Goal: Information Seeking & Learning: Learn about a topic

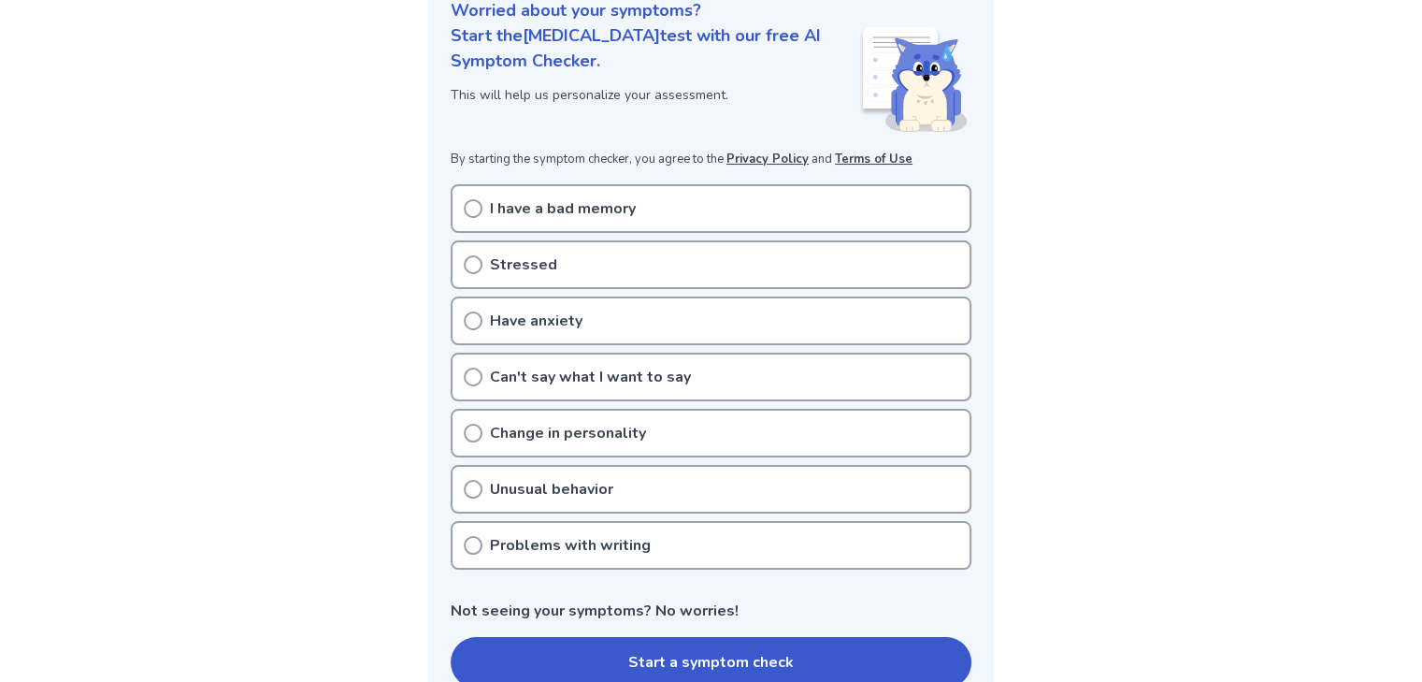
scroll to position [247, 0]
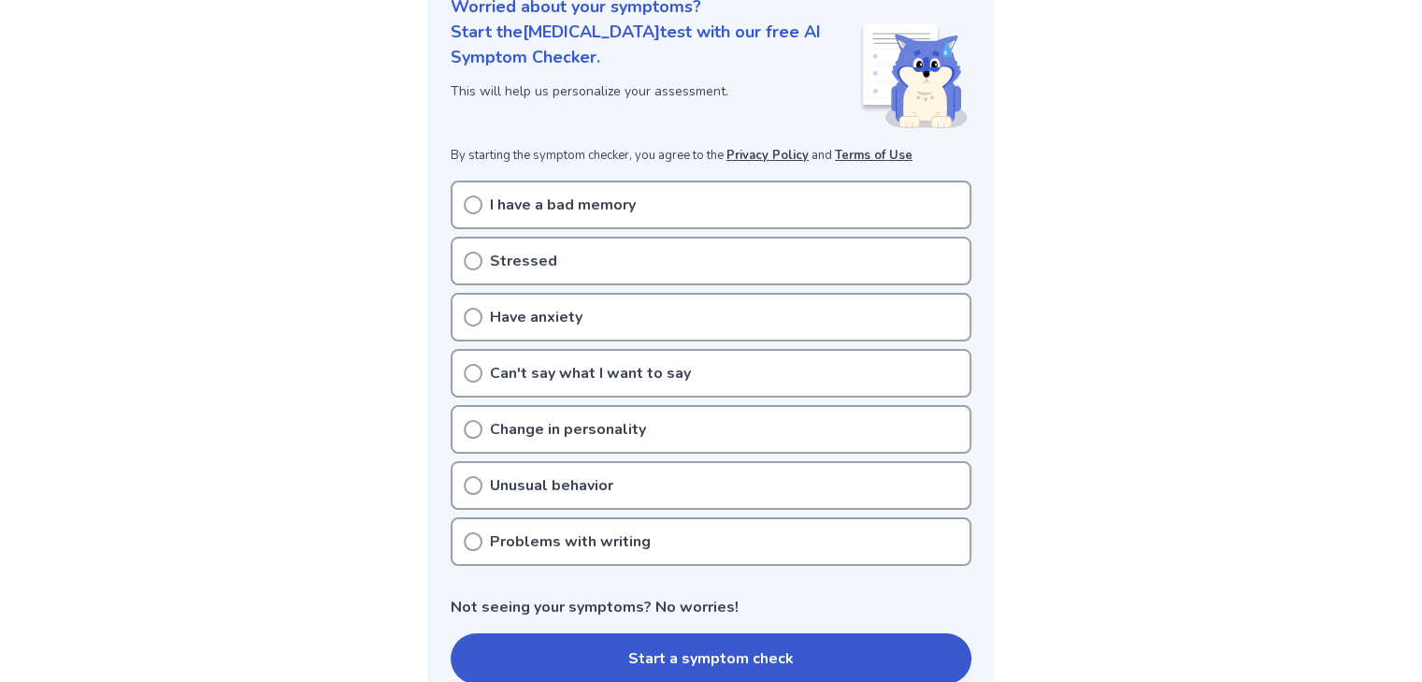
click at [636, 195] on div "I have a bad memory" at bounding box center [711, 204] width 521 height 49
click at [462, 106] on div "Start the [MEDICAL_DATA] test with our free AI Symptom Checker. This will help …" at bounding box center [655, 76] width 409 height 112
click at [643, 372] on p "Can't say what I want to say" at bounding box center [590, 373] width 201 height 22
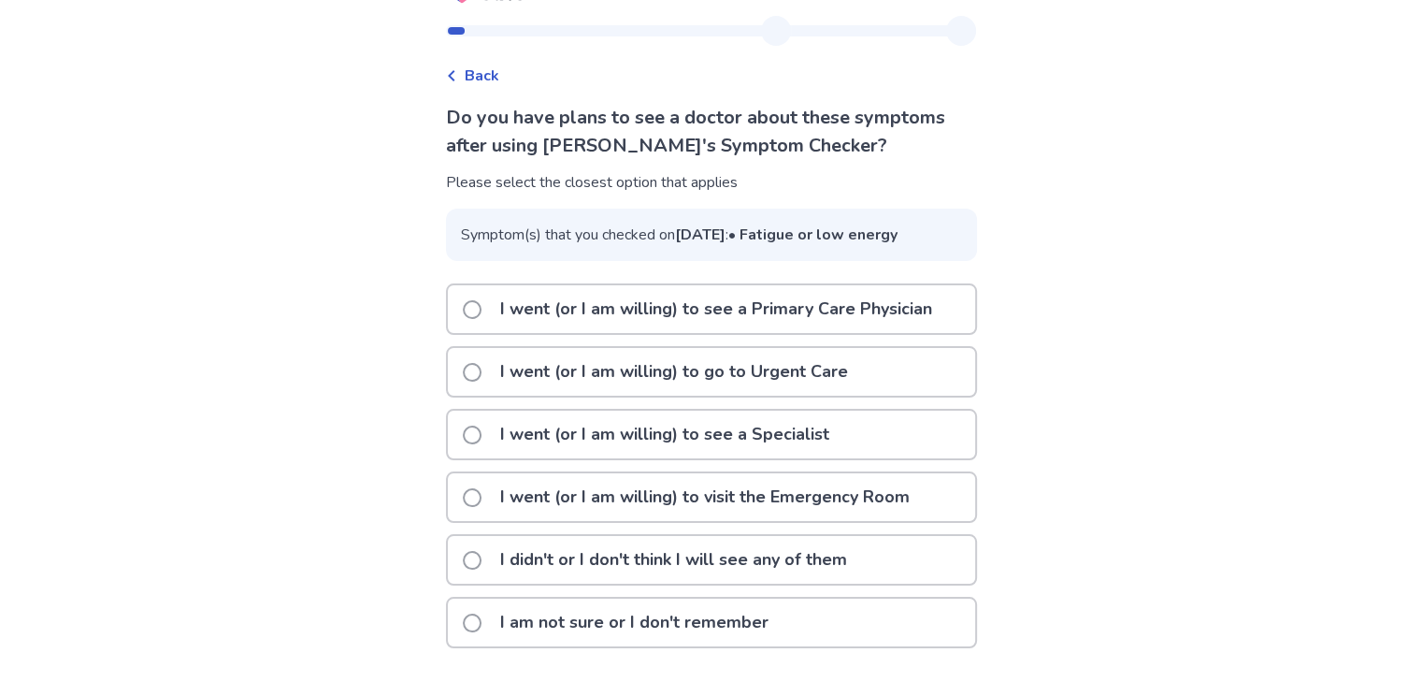
scroll to position [82, 0]
click at [662, 564] on p "I didn't or I don't think I will see any of them" at bounding box center [673, 560] width 369 height 48
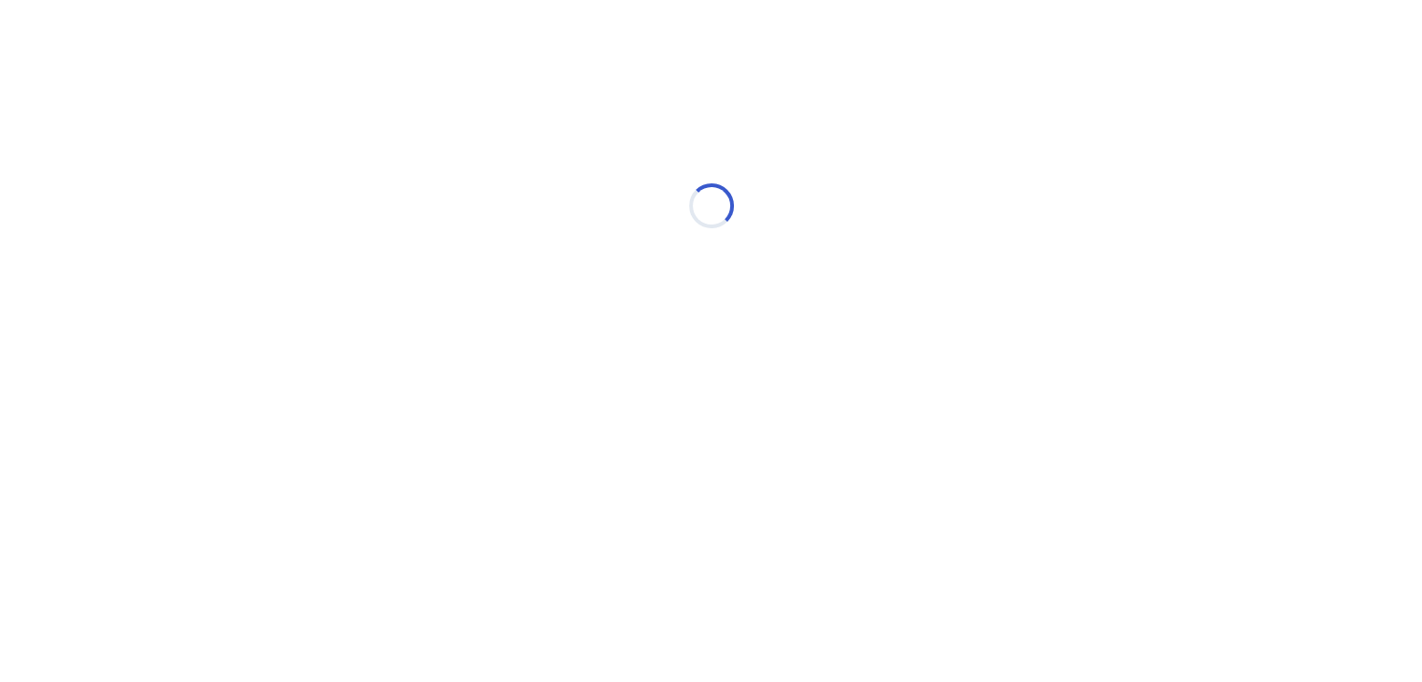
scroll to position [0, 0]
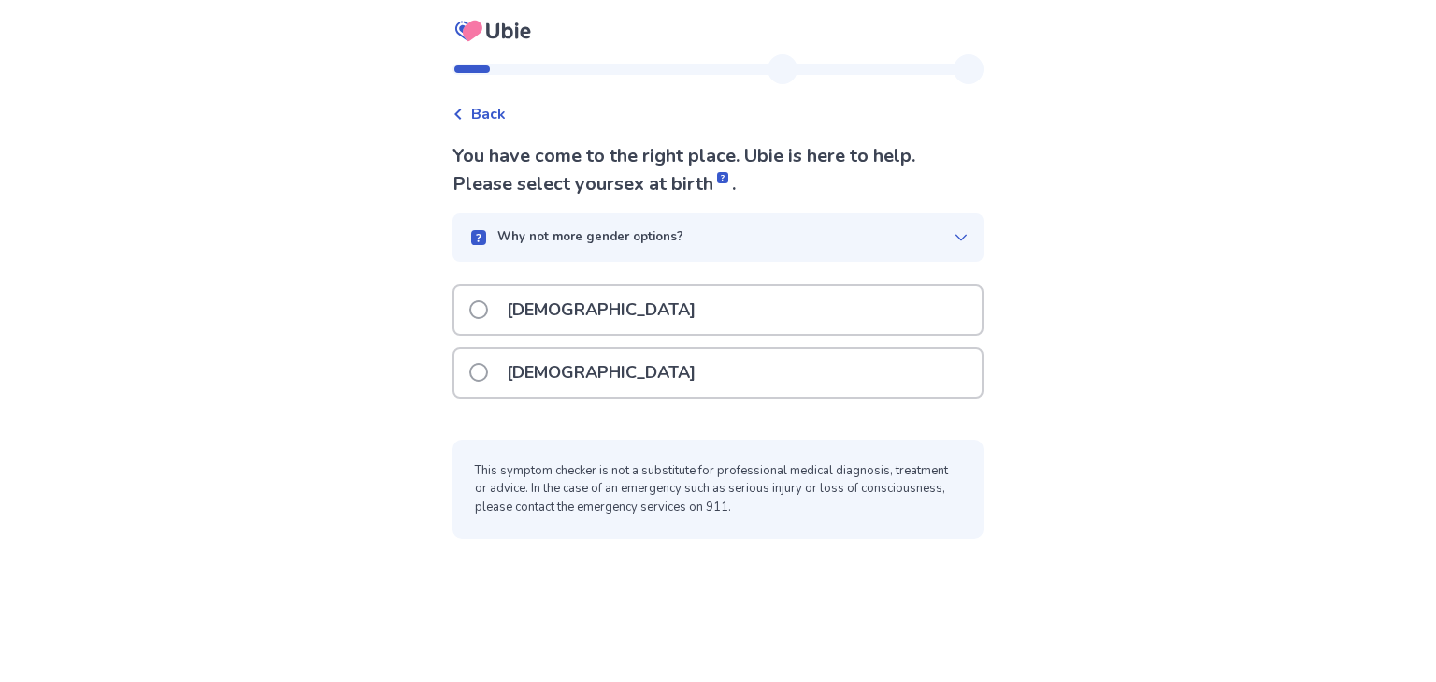
click at [605, 310] on div "Male" at bounding box center [717, 310] width 527 height 48
click at [490, 115] on span "Back" at bounding box center [488, 114] width 35 height 22
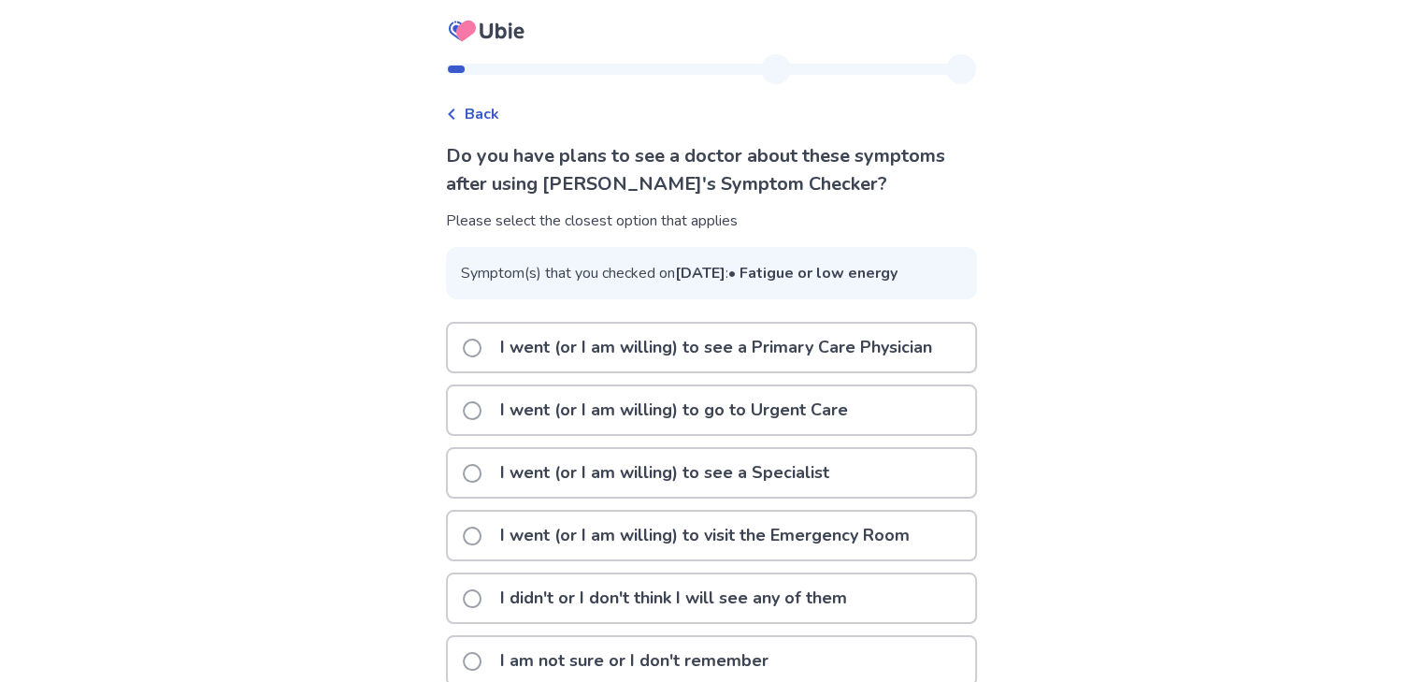
click at [458, 104] on div "Back" at bounding box center [472, 114] width 53 height 22
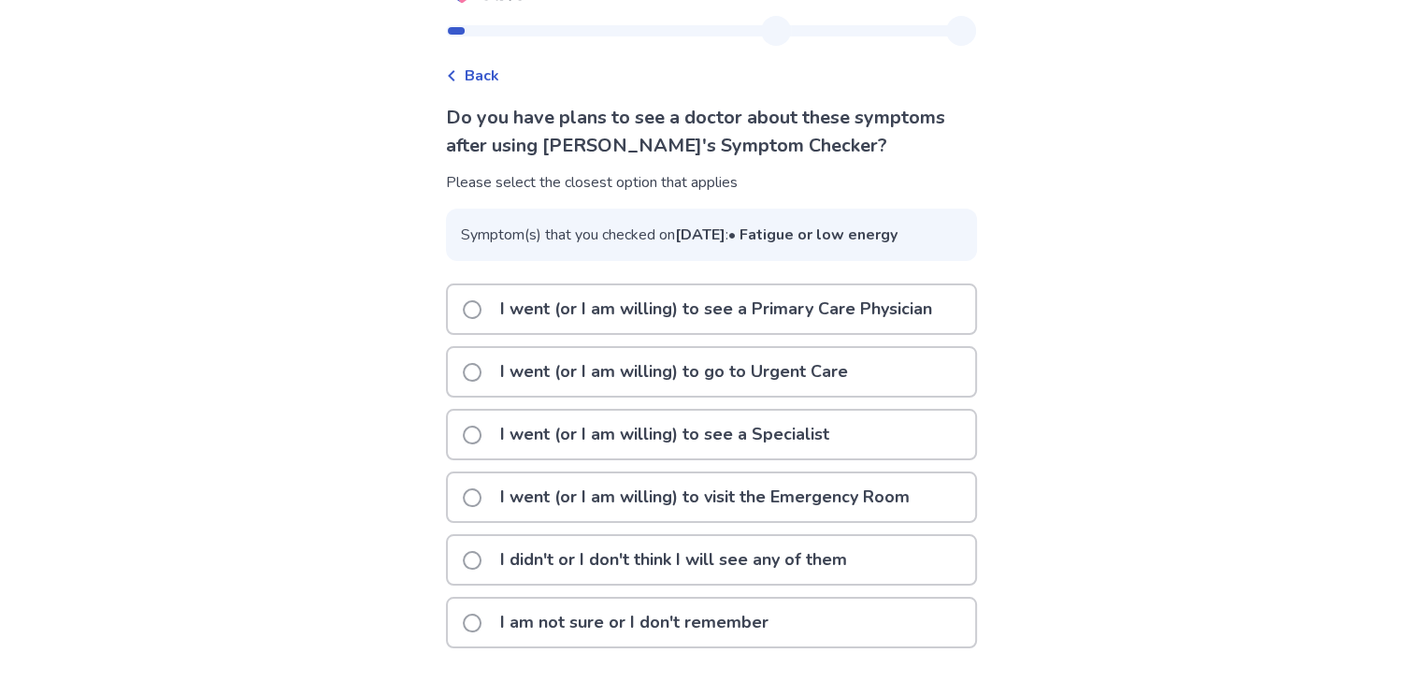
click at [828, 558] on p "I didn't or I don't think I will see any of them" at bounding box center [673, 560] width 369 height 48
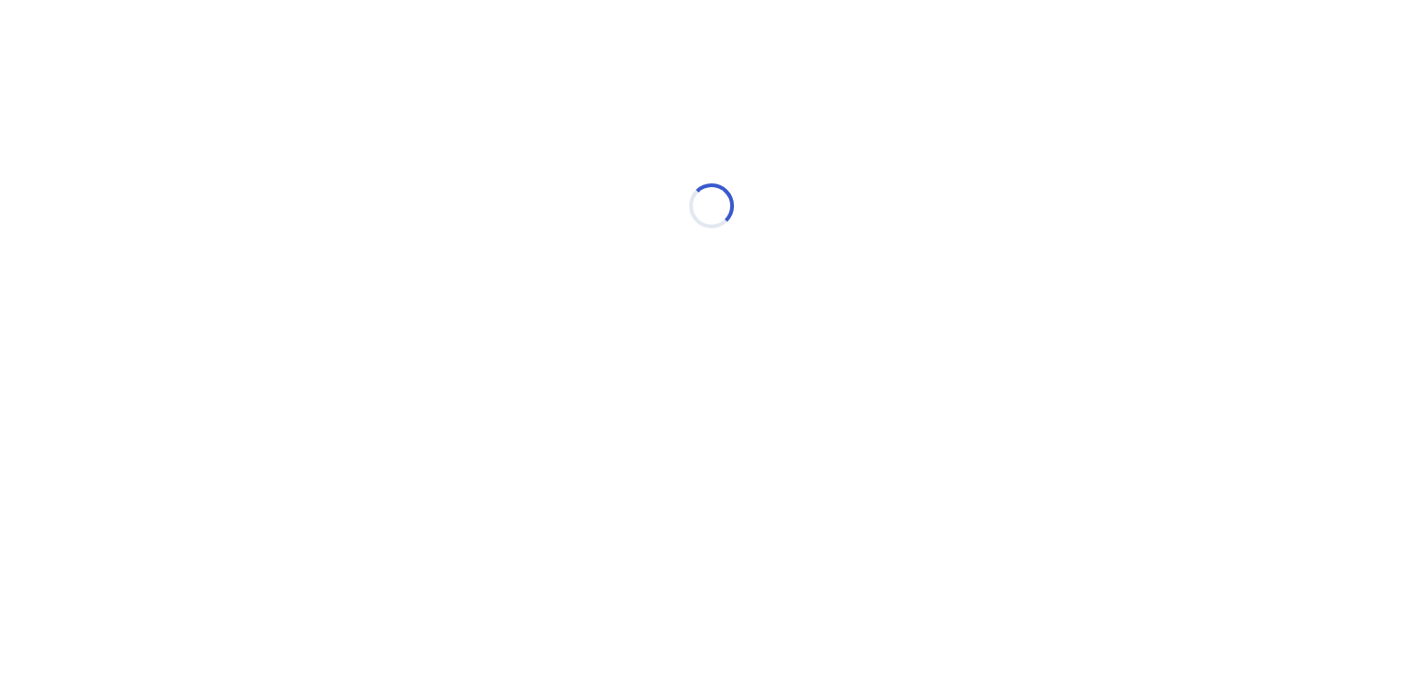
scroll to position [0, 0]
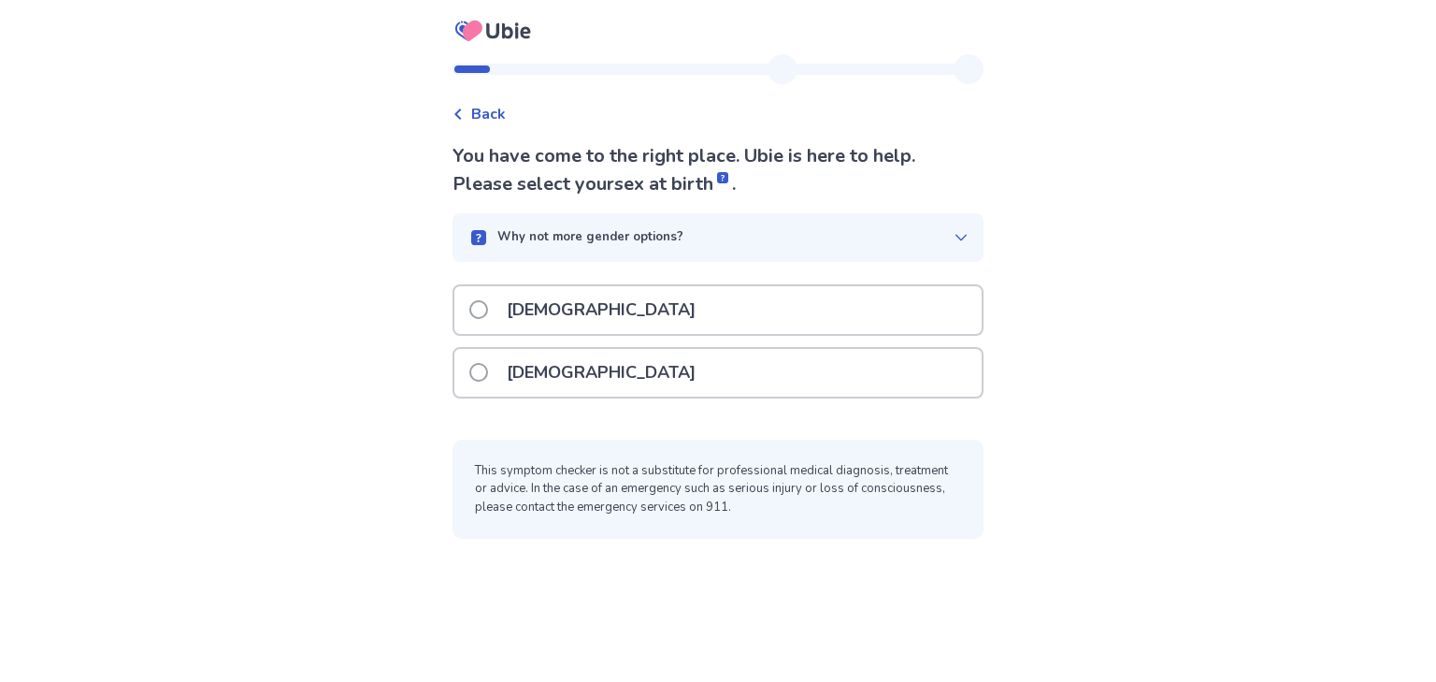
click at [653, 366] on div "Female" at bounding box center [717, 373] width 527 height 48
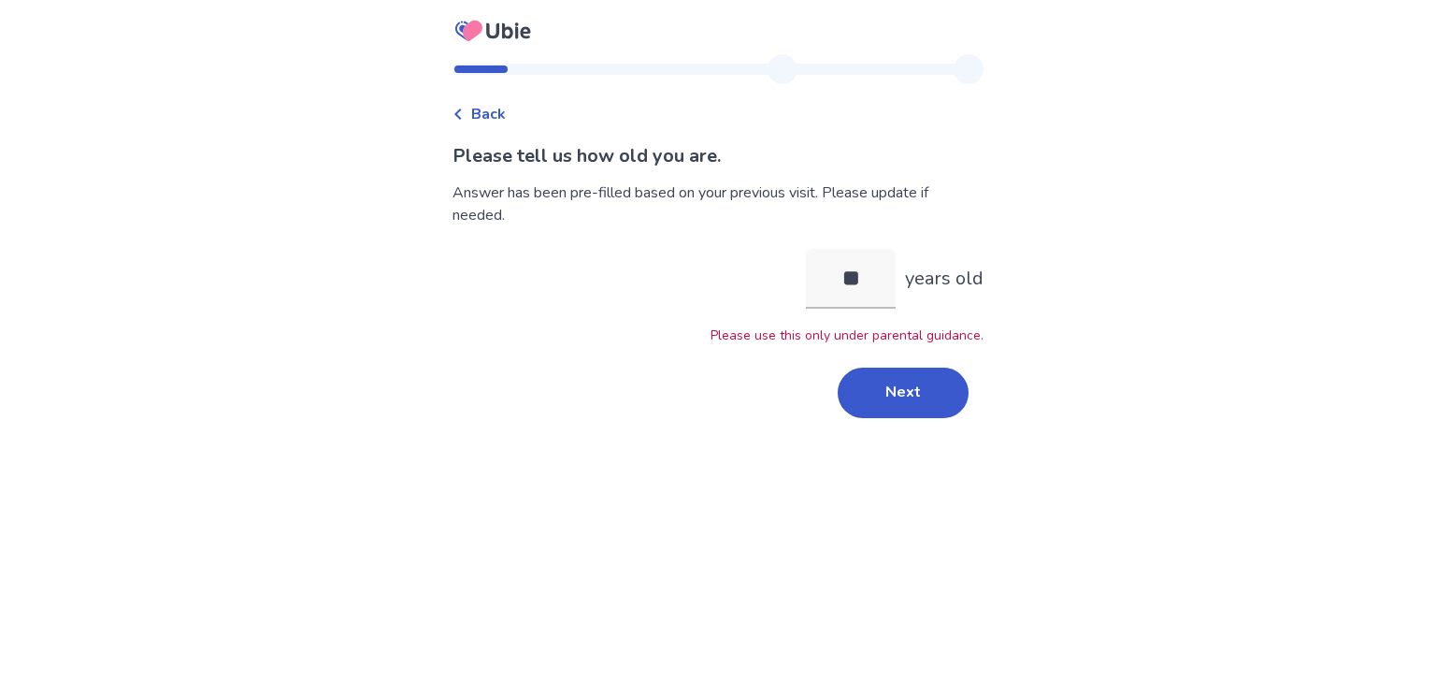
drag, startPoint x: 869, startPoint y: 284, endPoint x: 763, endPoint y: 291, distance: 105.9
click at [763, 291] on div "** years old Please use this only under parental guidance." at bounding box center [718, 297] width 531 height 96
type input "**"
click at [920, 389] on button "Next" at bounding box center [903, 392] width 131 height 50
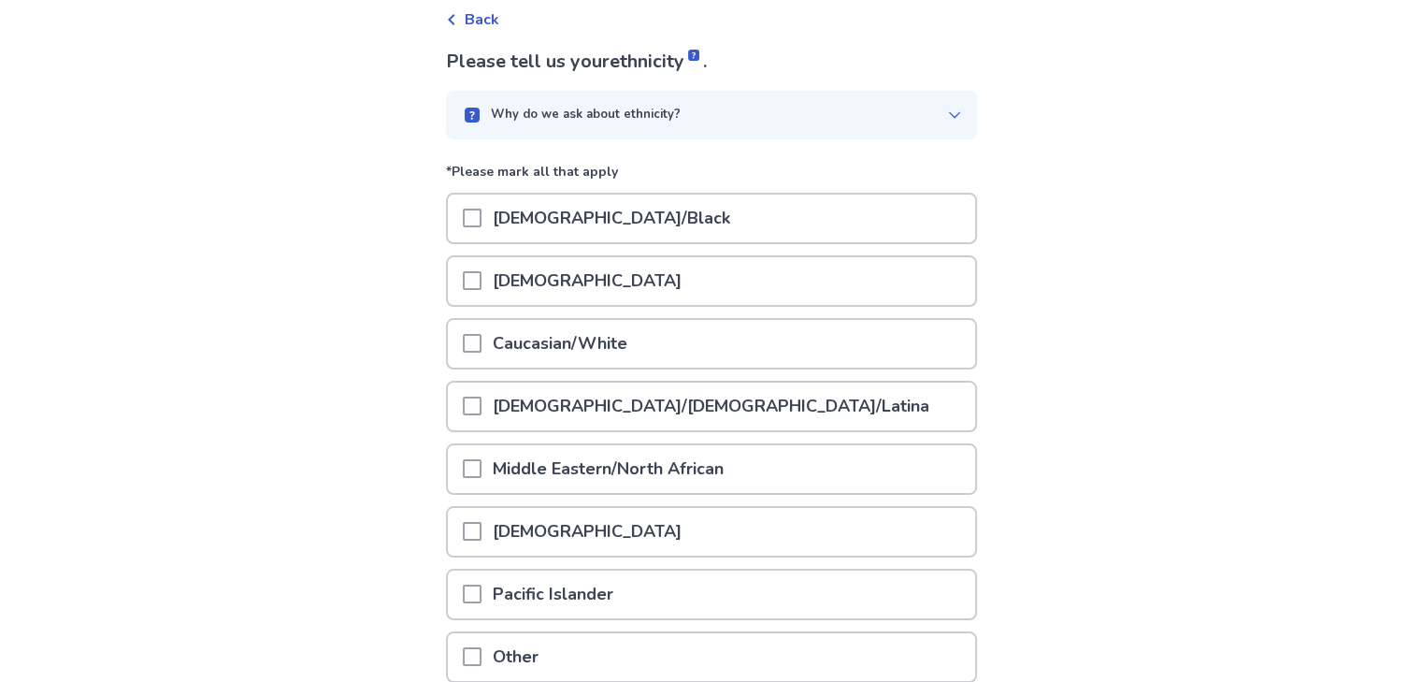
scroll to position [95, 0]
click at [537, 259] on p "Asian" at bounding box center [587, 280] width 211 height 48
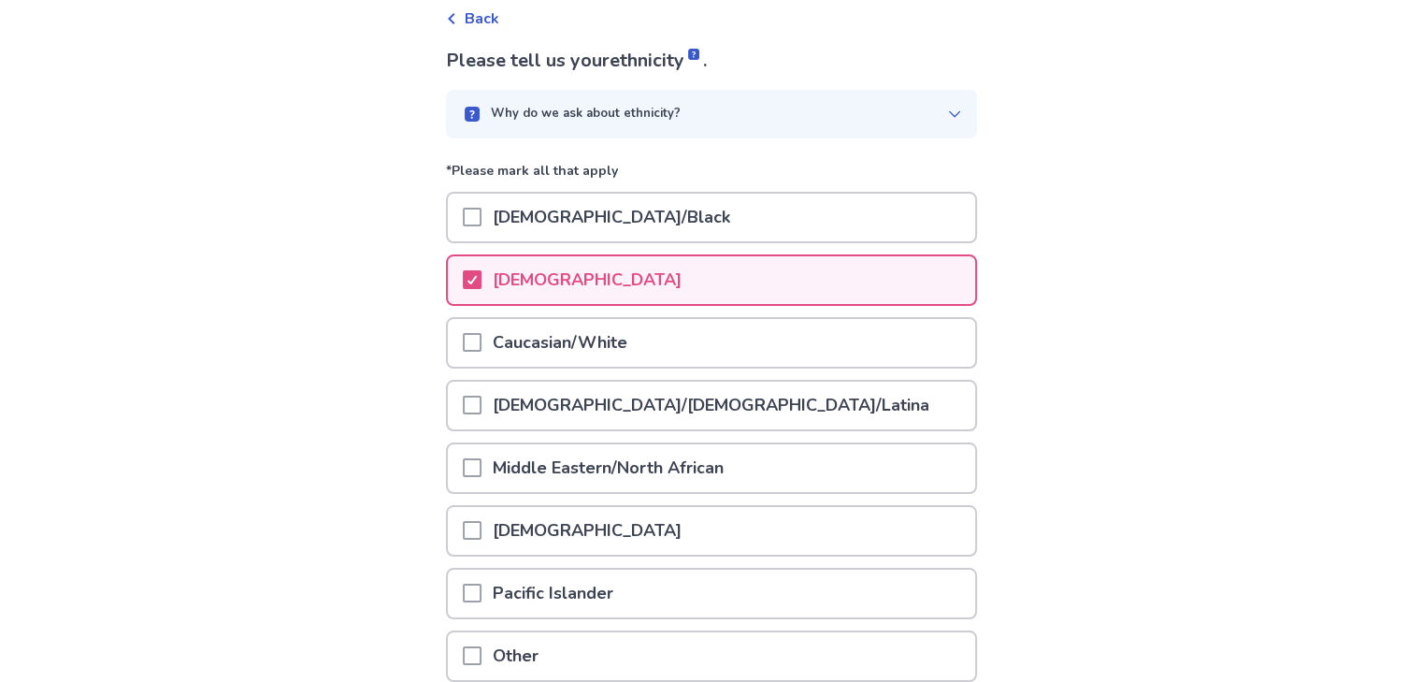
scroll to position [261, 0]
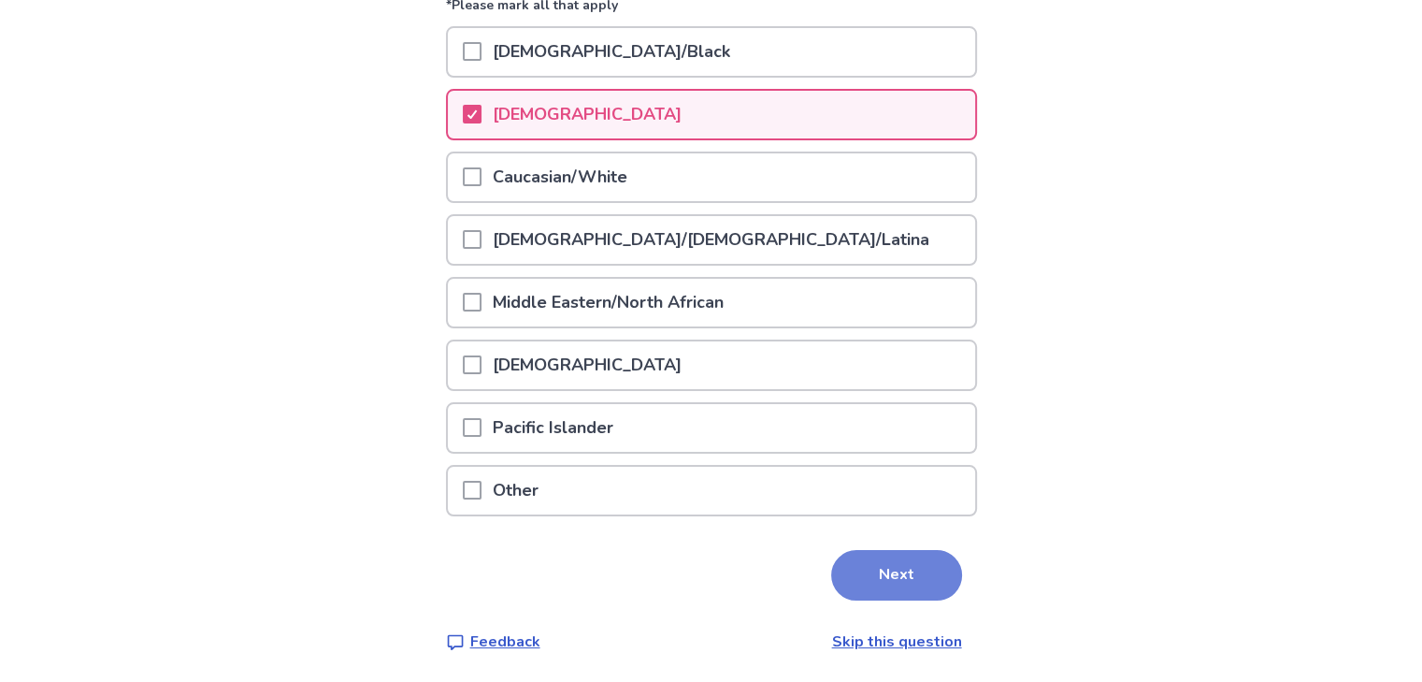
click at [897, 588] on button "Next" at bounding box center [896, 575] width 131 height 50
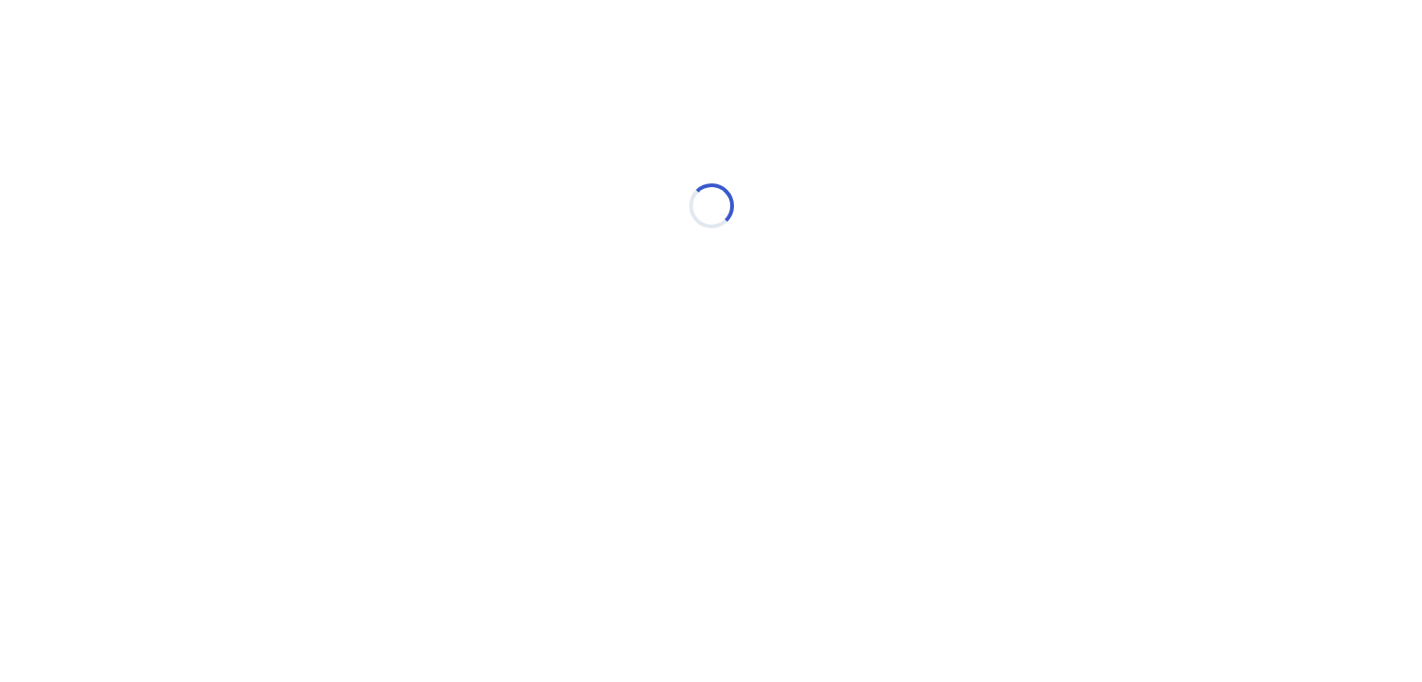
scroll to position [0, 0]
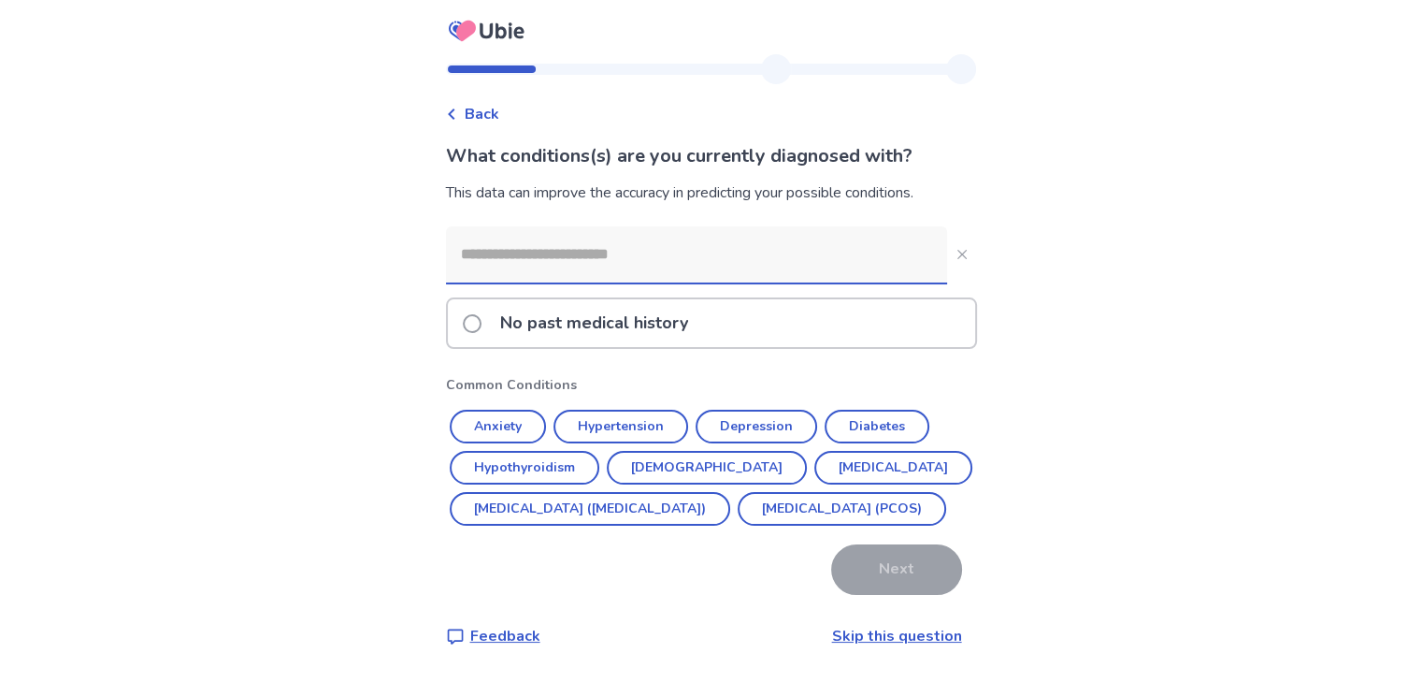
scroll to position [36, 0]
click at [592, 299] on p "No past medical history" at bounding box center [594, 323] width 210 height 48
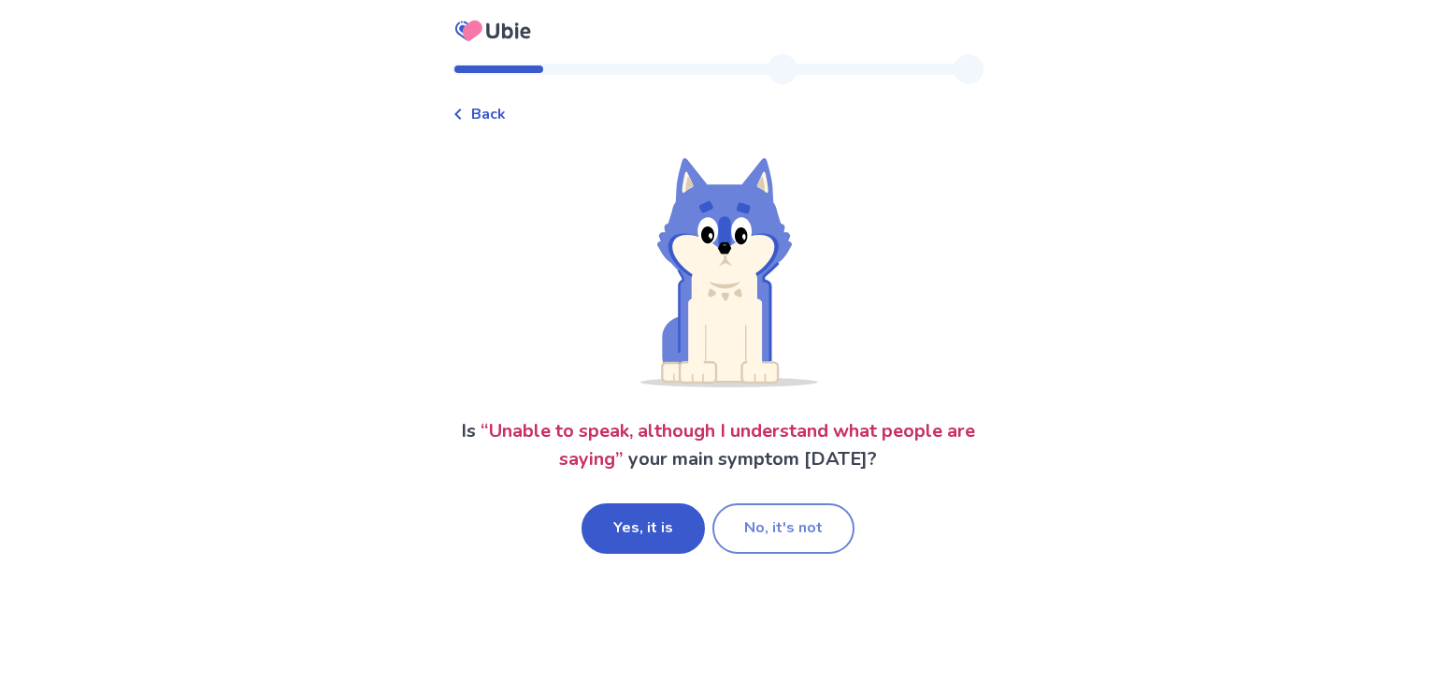
click at [770, 525] on button "No, it's not" at bounding box center [784, 528] width 142 height 50
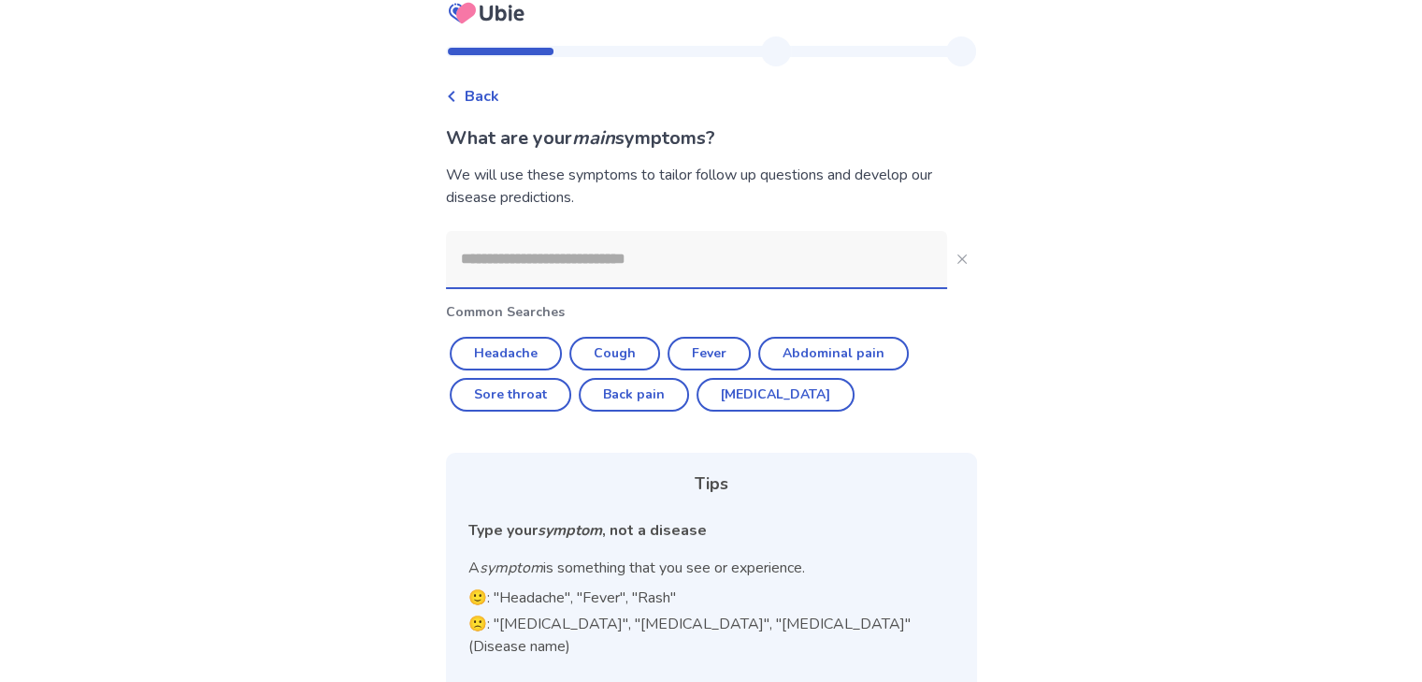
scroll to position [15, 0]
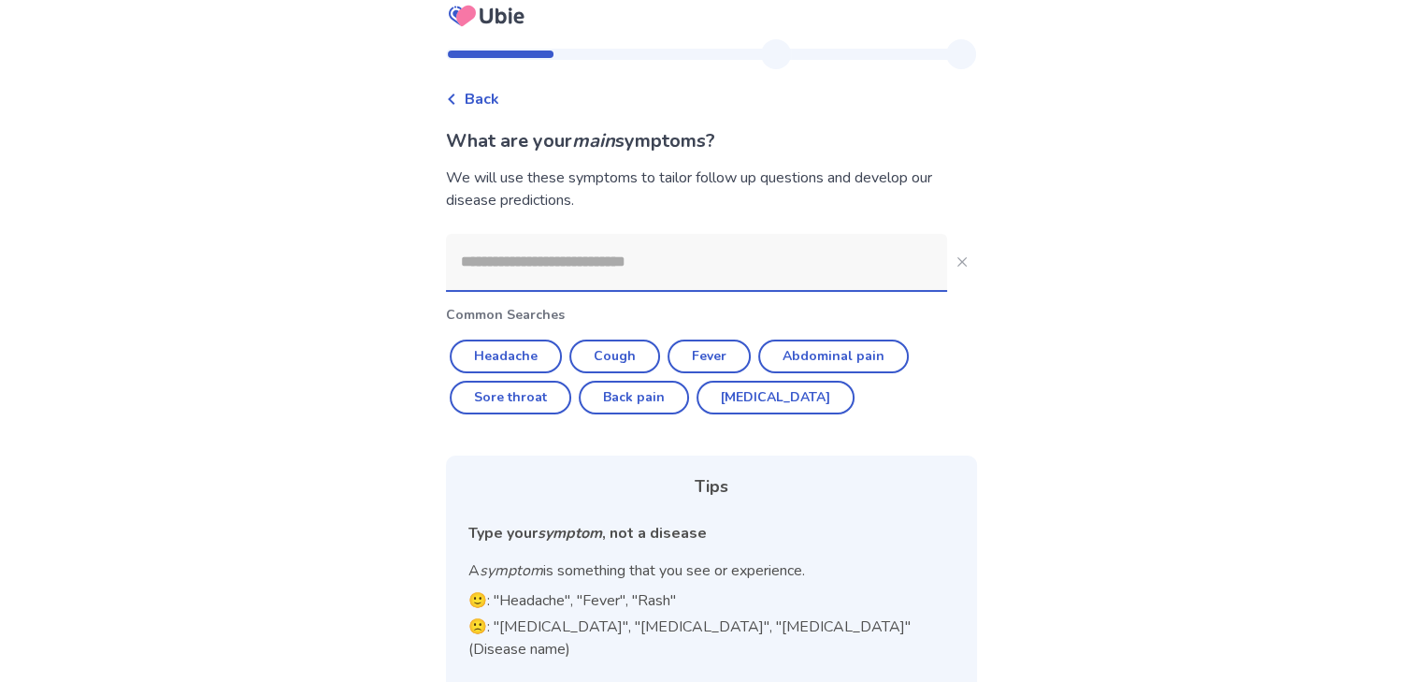
click at [596, 185] on div "We will use these symptoms to tailor follow up questions and develop our diseas…" at bounding box center [711, 188] width 531 height 45
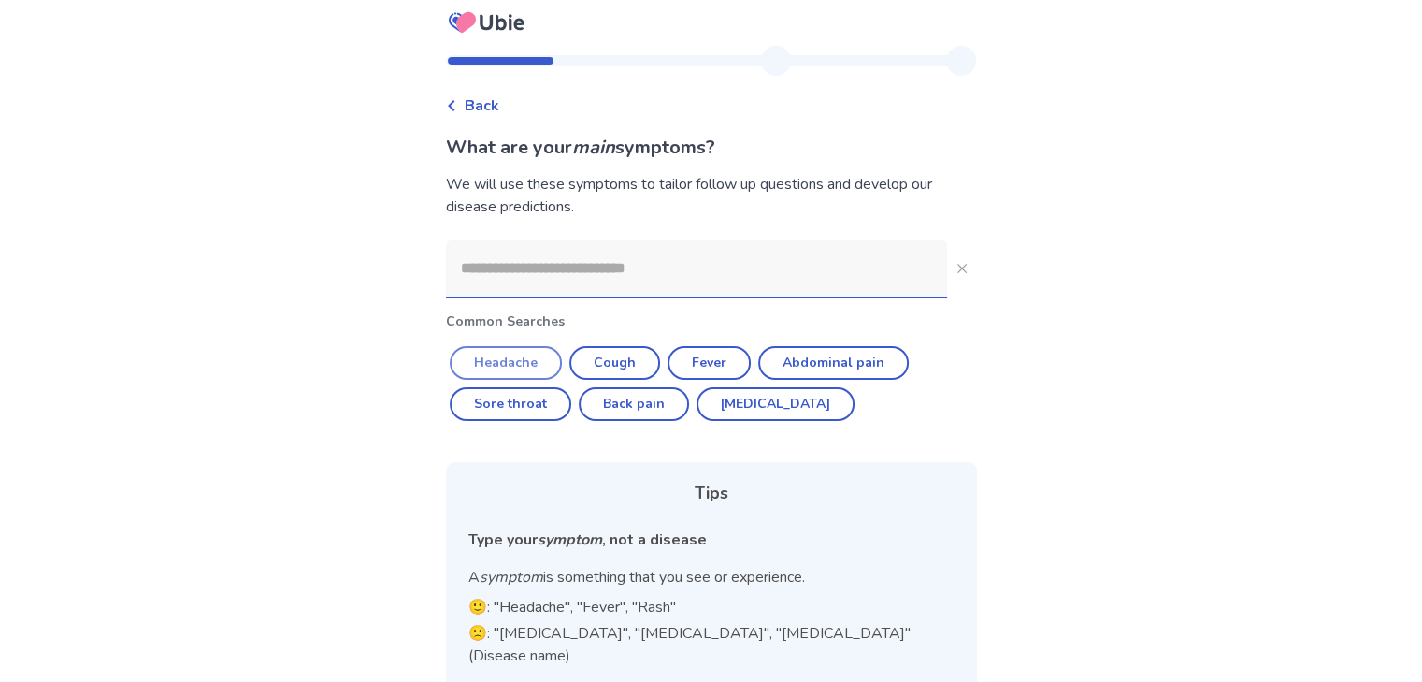
scroll to position [6, 0]
click at [507, 374] on button "Headache" at bounding box center [506, 366] width 112 height 34
type input "********"
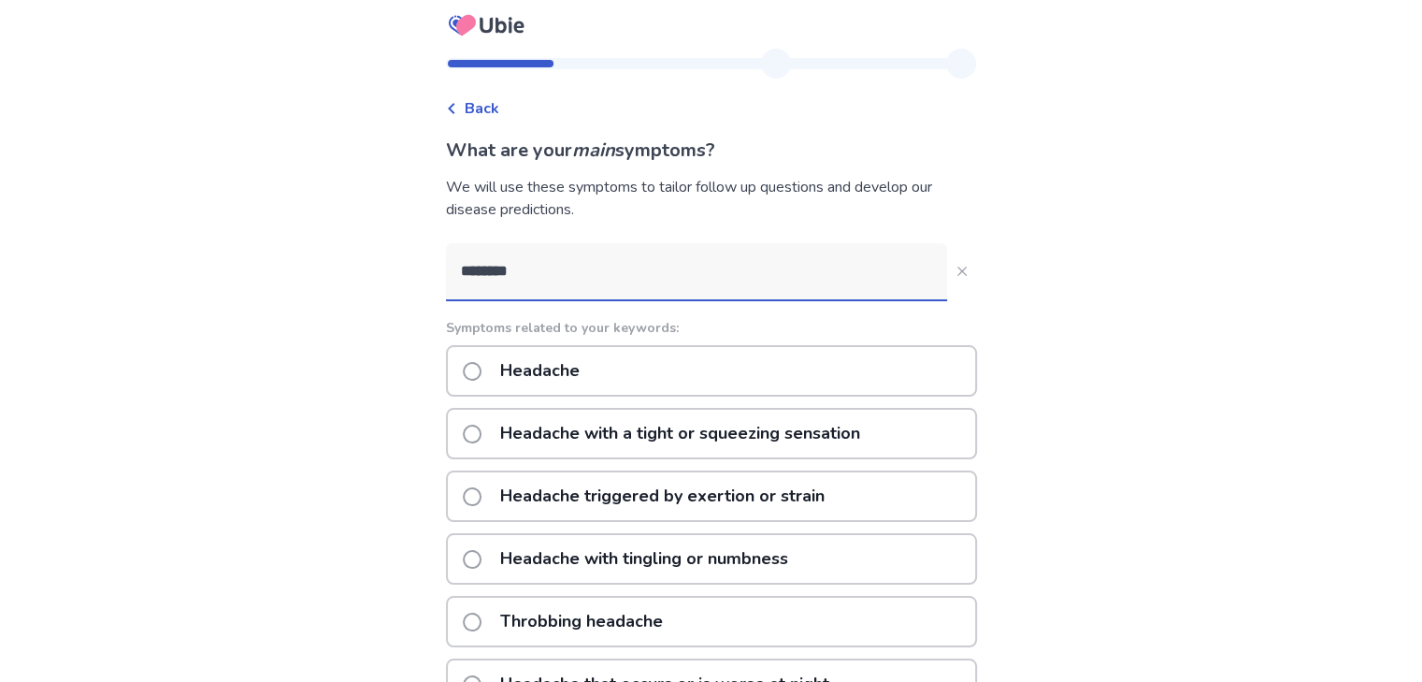
click at [592, 276] on input "********" at bounding box center [696, 271] width 501 height 56
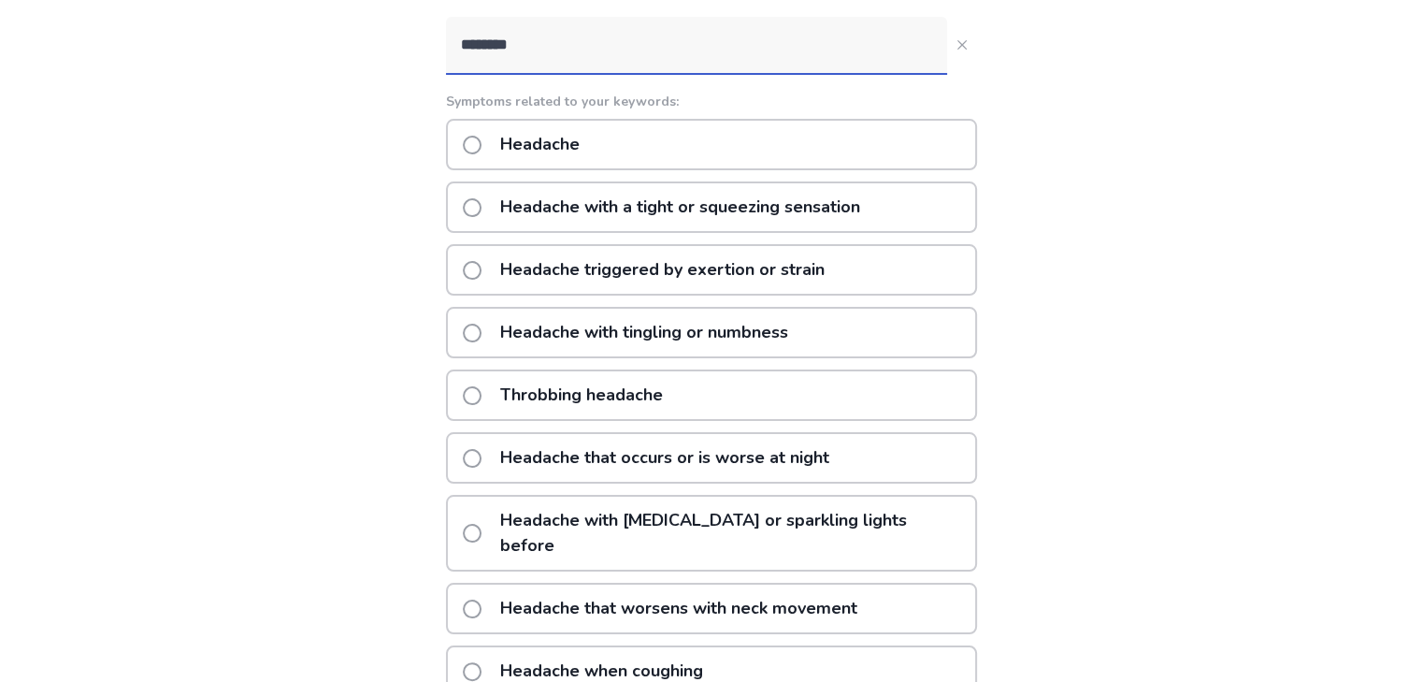
scroll to position [236, 0]
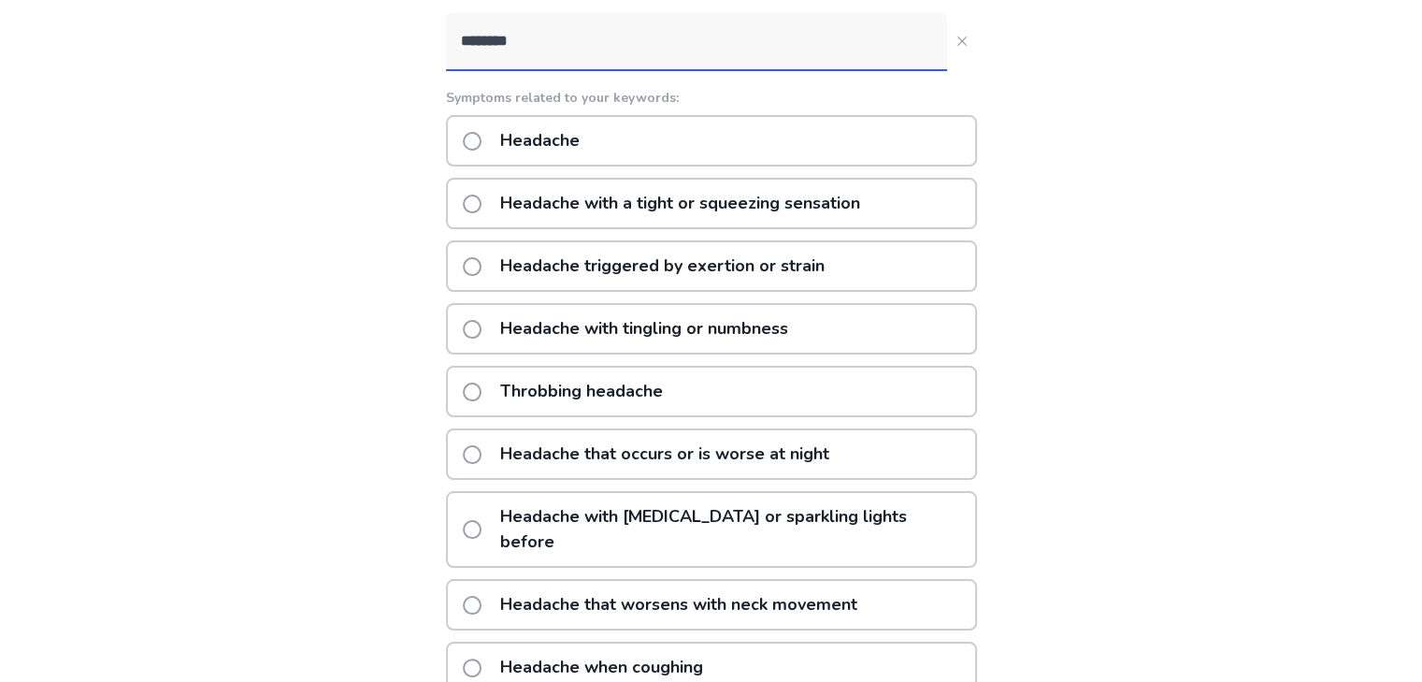
click at [552, 129] on p "Headache" at bounding box center [540, 141] width 102 height 48
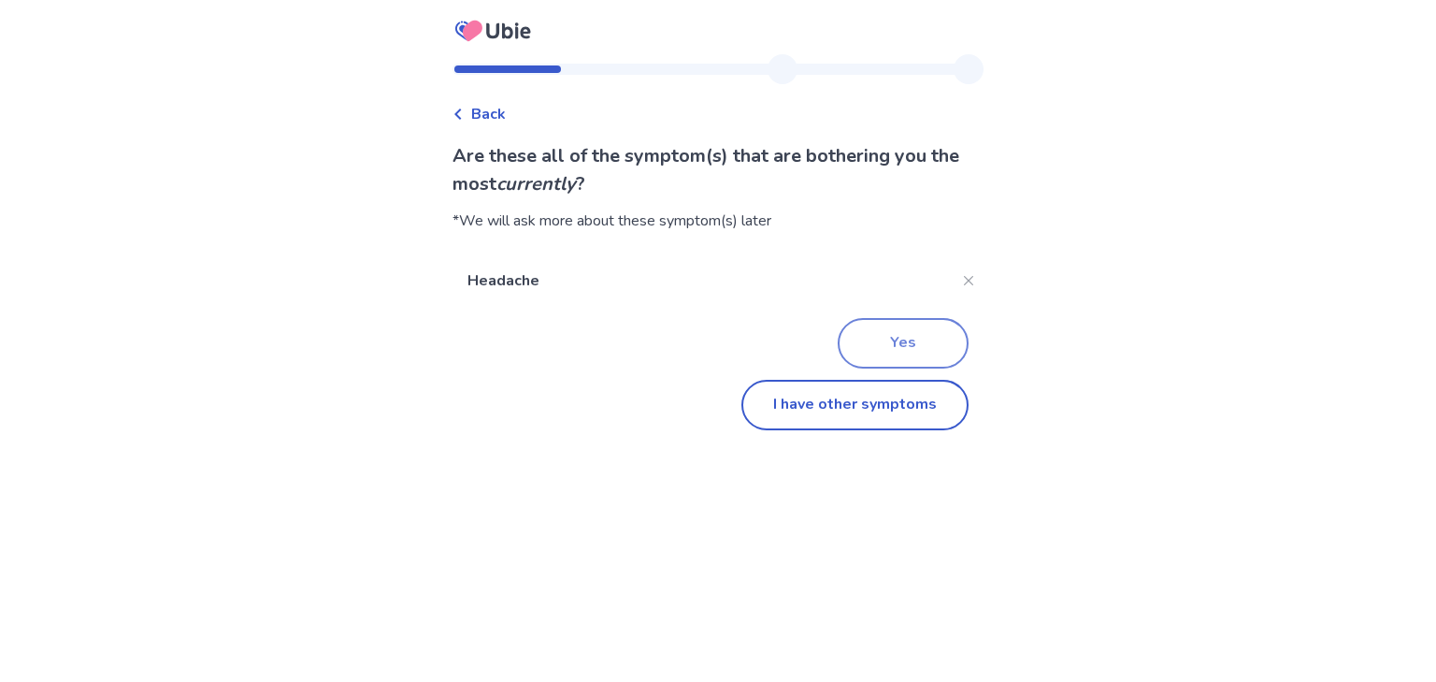
click at [899, 353] on button "Yes" at bounding box center [903, 343] width 131 height 50
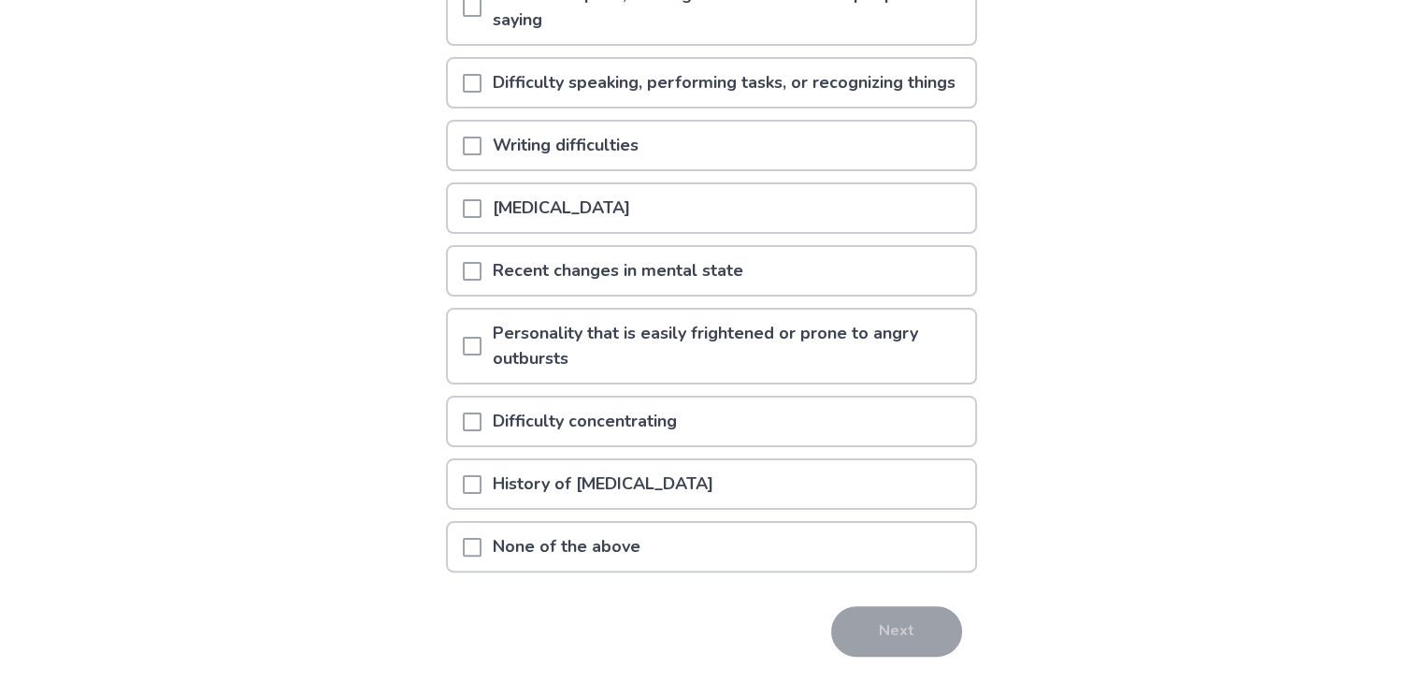
scroll to position [346, 0]
click at [603, 231] on p "[MEDICAL_DATA]" at bounding box center [562, 207] width 160 height 48
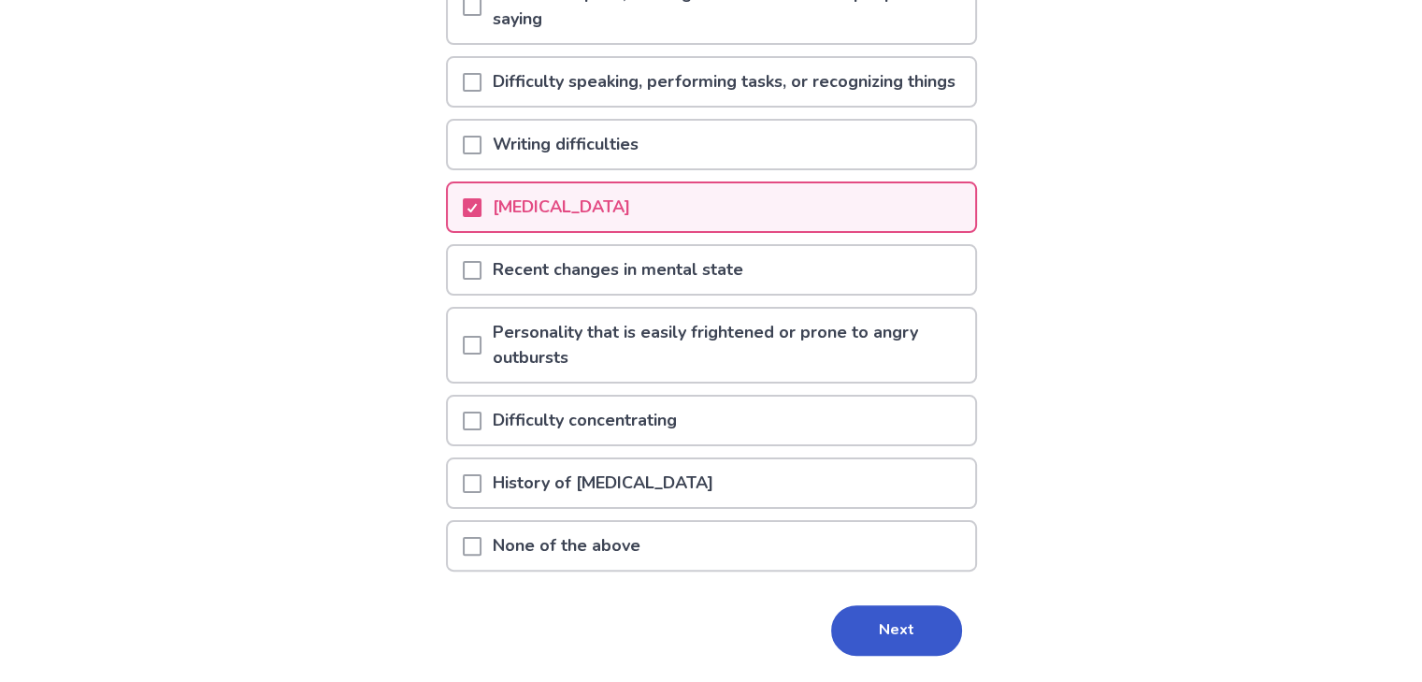
click at [482, 430] on span at bounding box center [472, 420] width 19 height 19
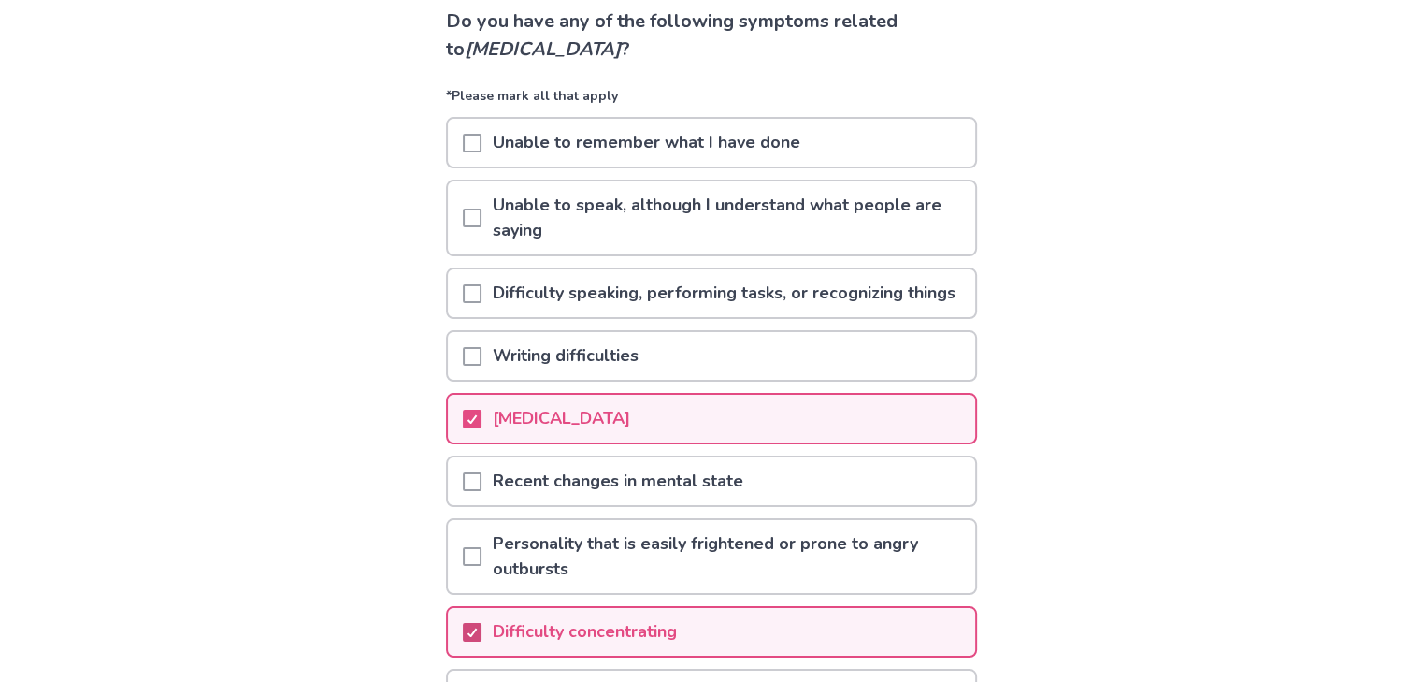
scroll to position [133, 0]
click at [535, 306] on p "Difficulty speaking, performing tasks, or recognizing things" at bounding box center [724, 295] width 485 height 48
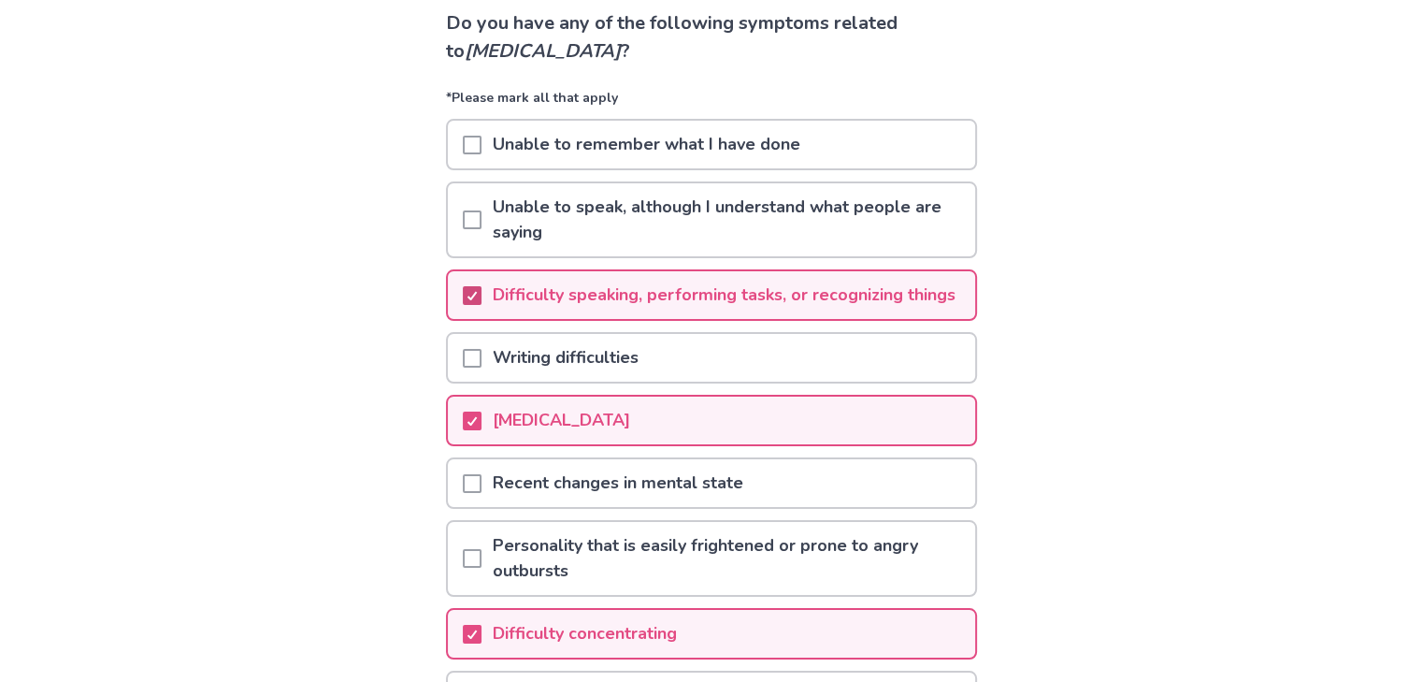
click at [475, 305] on span at bounding box center [472, 295] width 19 height 19
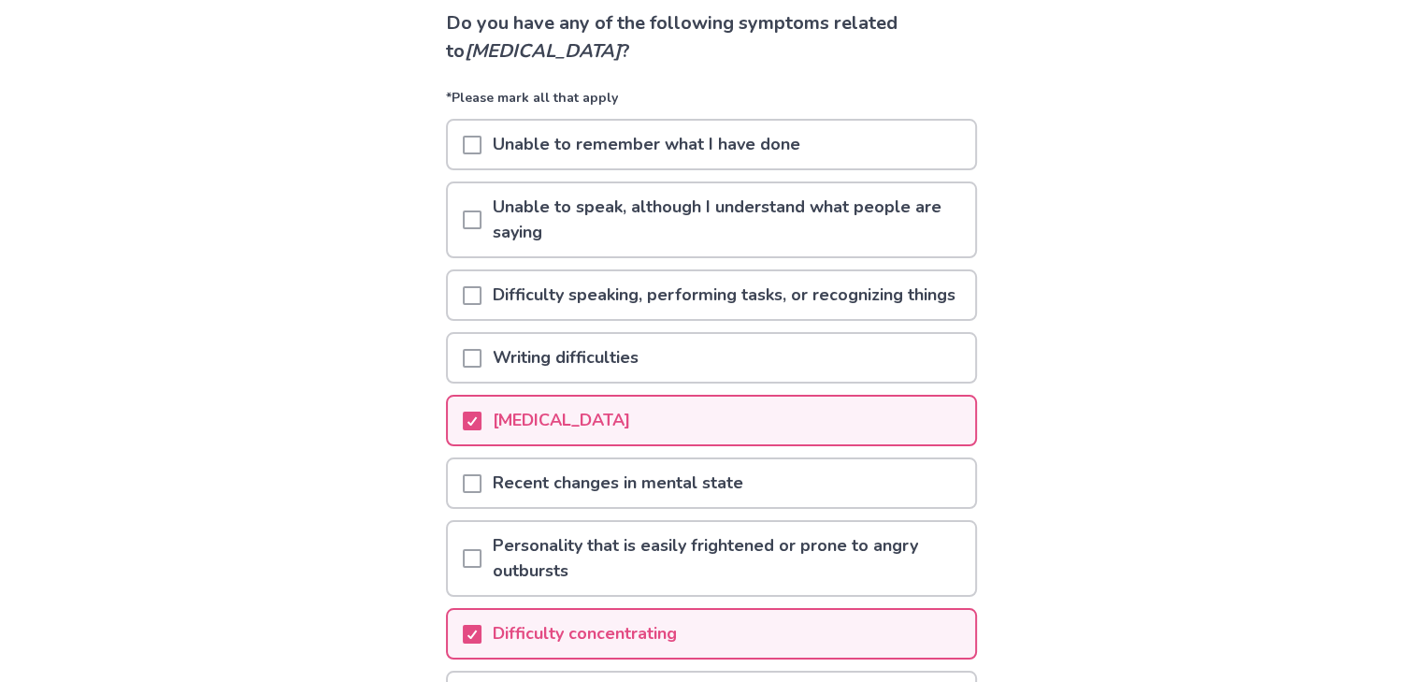
click at [540, 136] on p "Unable to remember what I have done" at bounding box center [647, 145] width 330 height 48
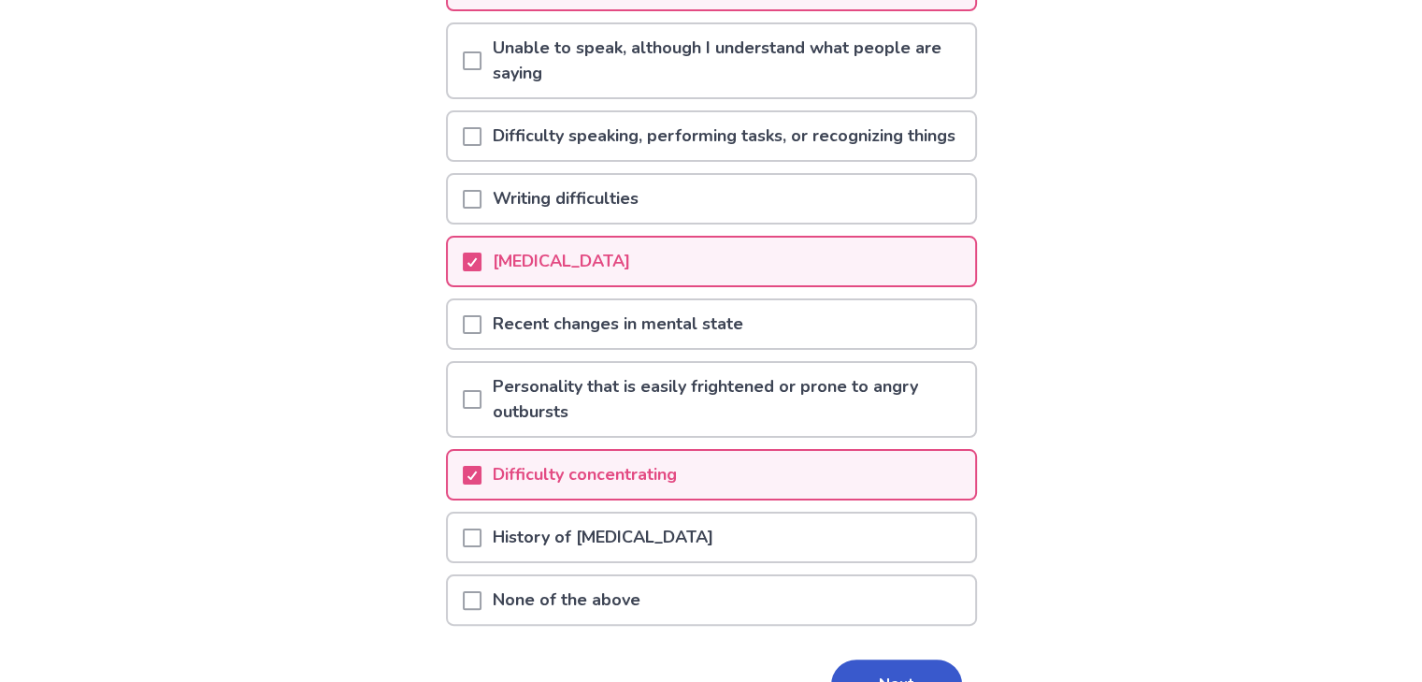
scroll to position [426, 0]
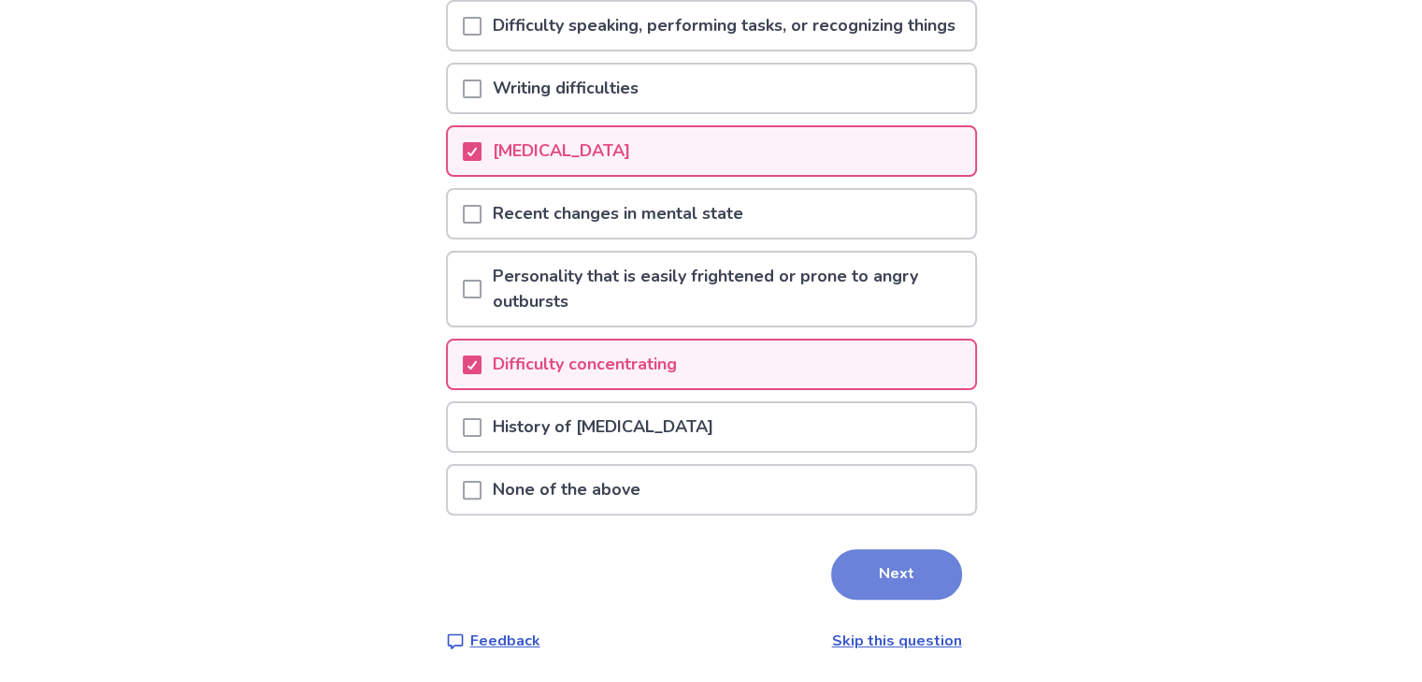
click at [881, 582] on button "Next" at bounding box center [896, 574] width 131 height 50
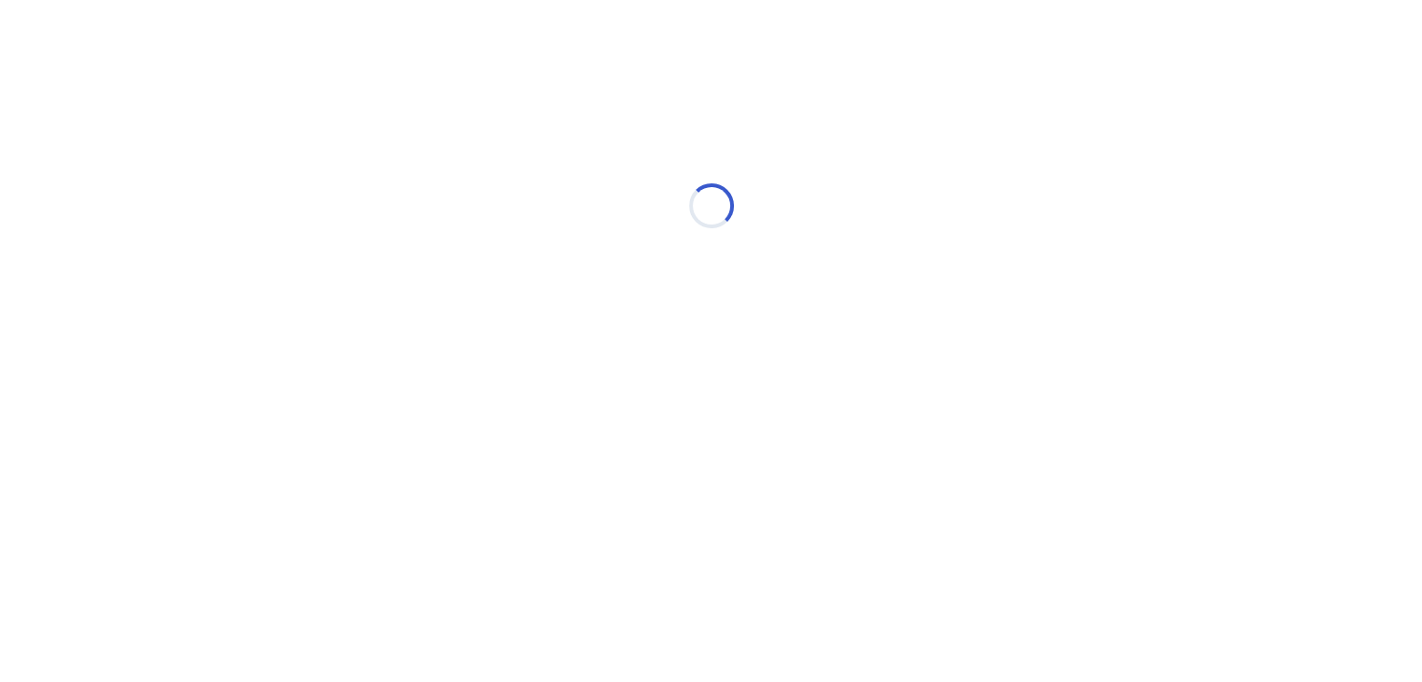
scroll to position [0, 0]
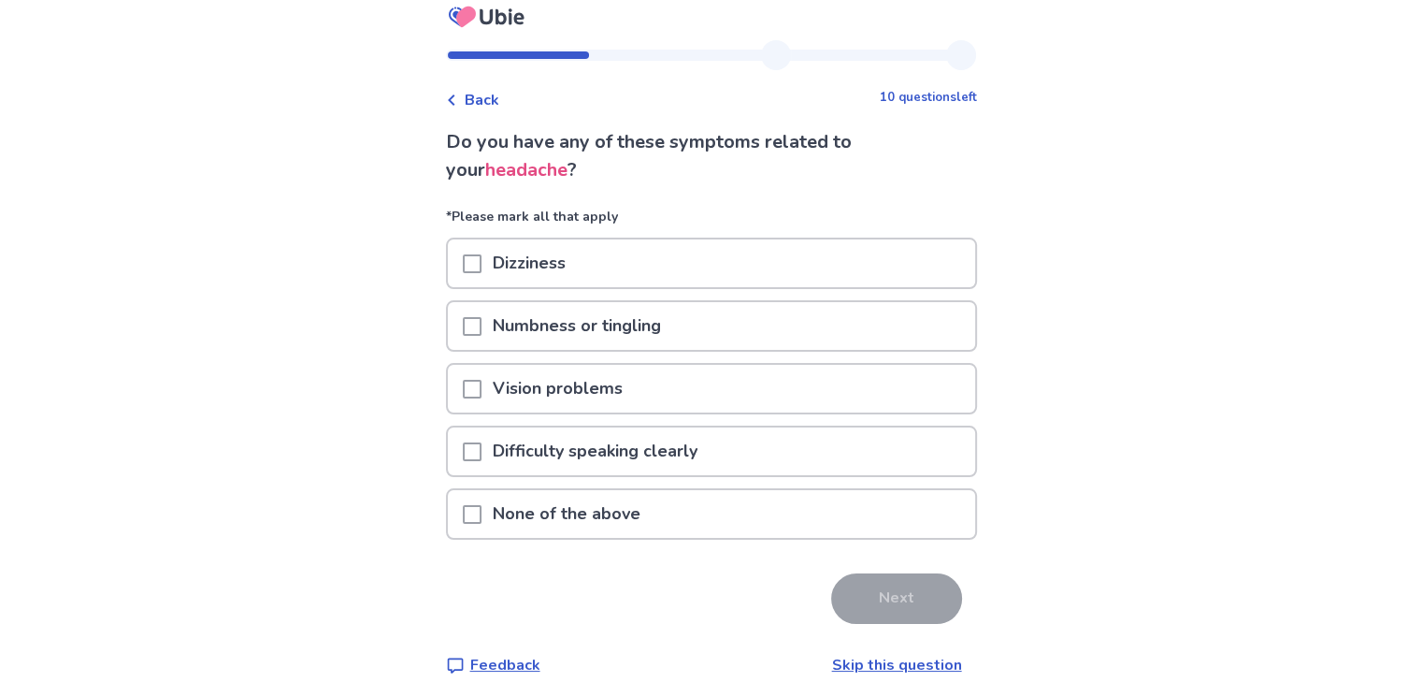
scroll to position [19, 0]
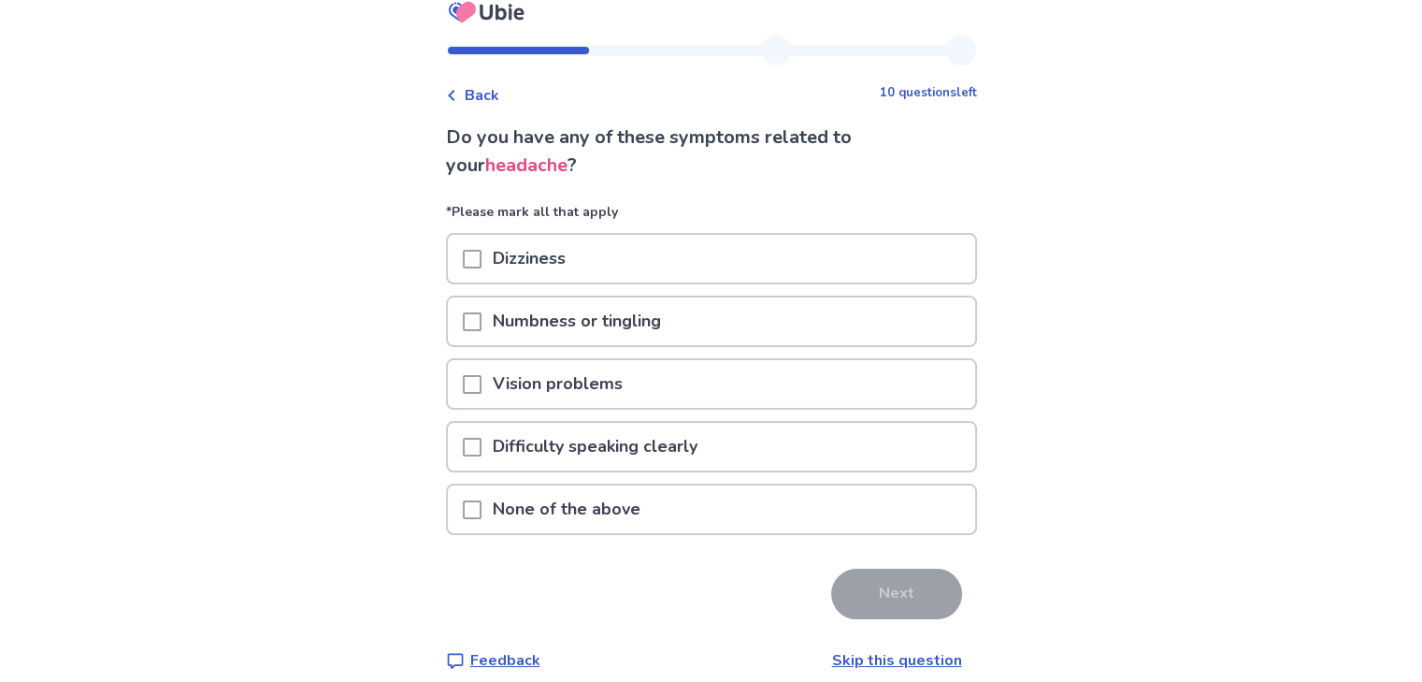
click at [482, 261] on span at bounding box center [472, 259] width 19 height 19
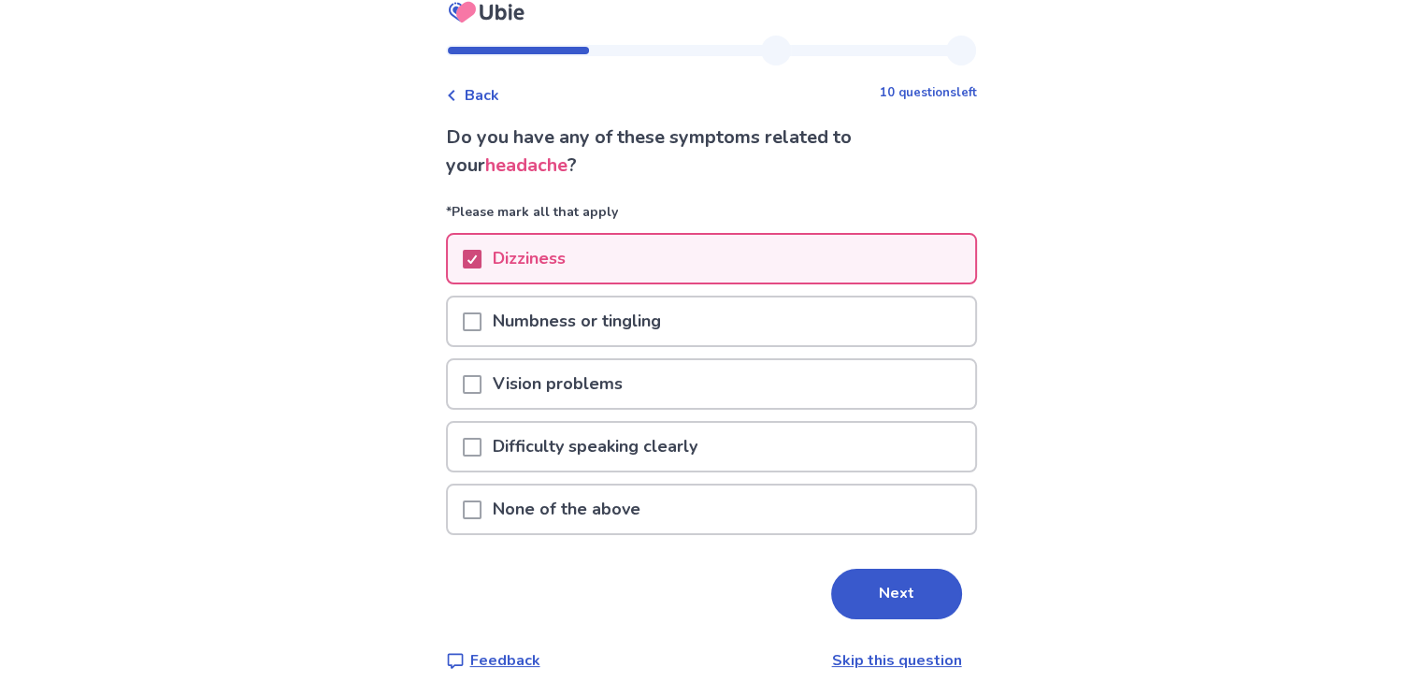
click at [478, 252] on div at bounding box center [472, 259] width 11 height 15
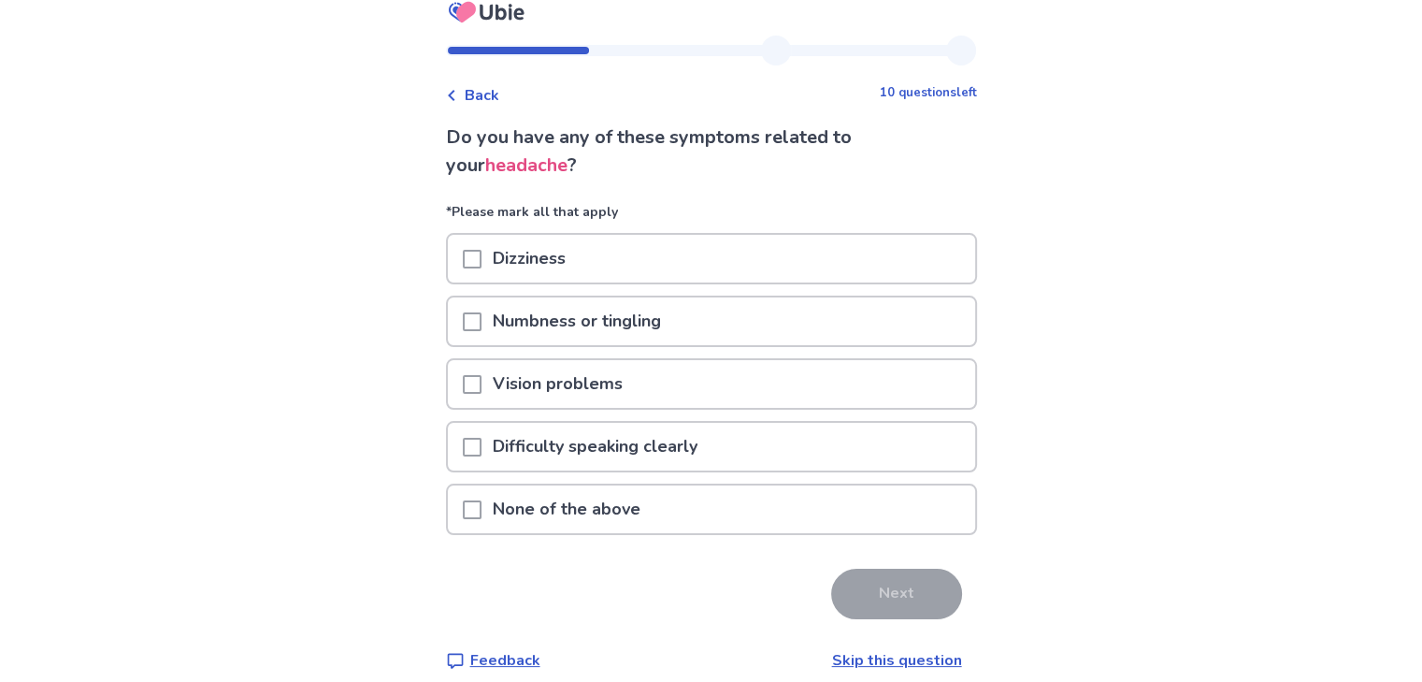
click at [482, 315] on span at bounding box center [472, 321] width 19 height 19
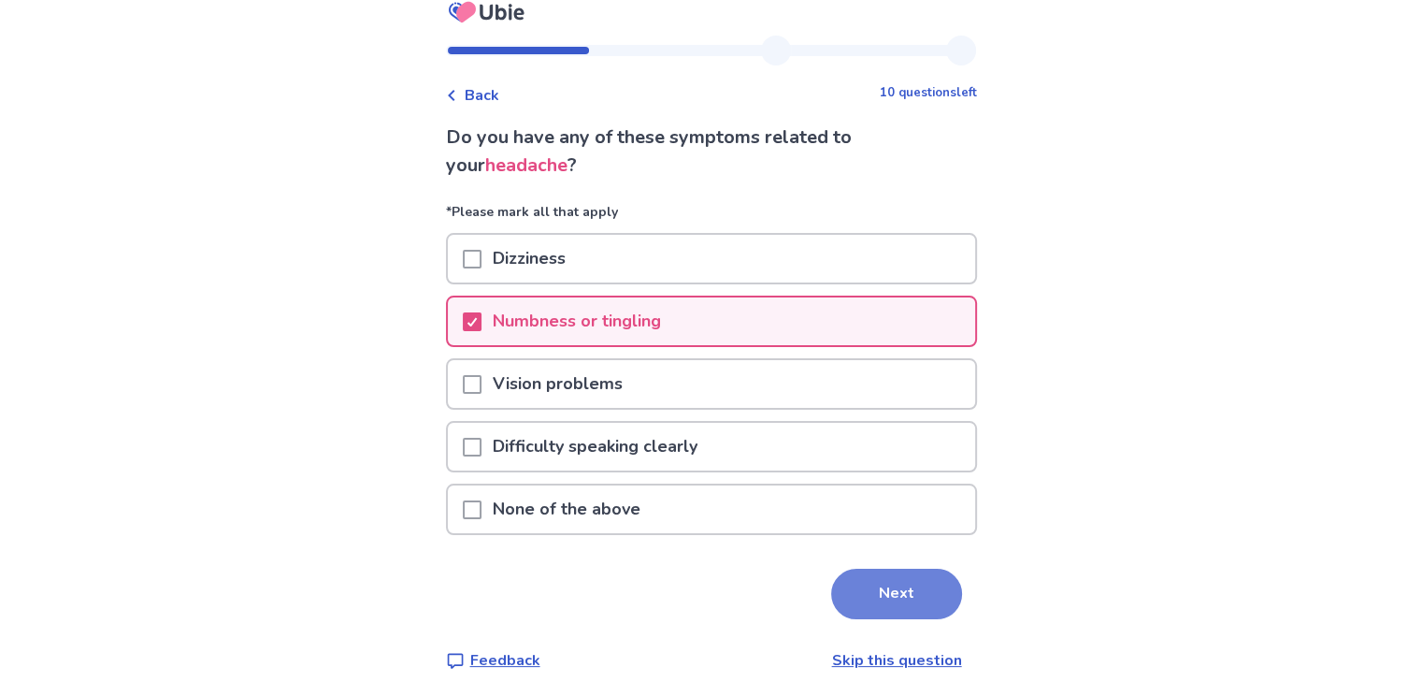
click at [900, 595] on button "Next" at bounding box center [896, 594] width 131 height 50
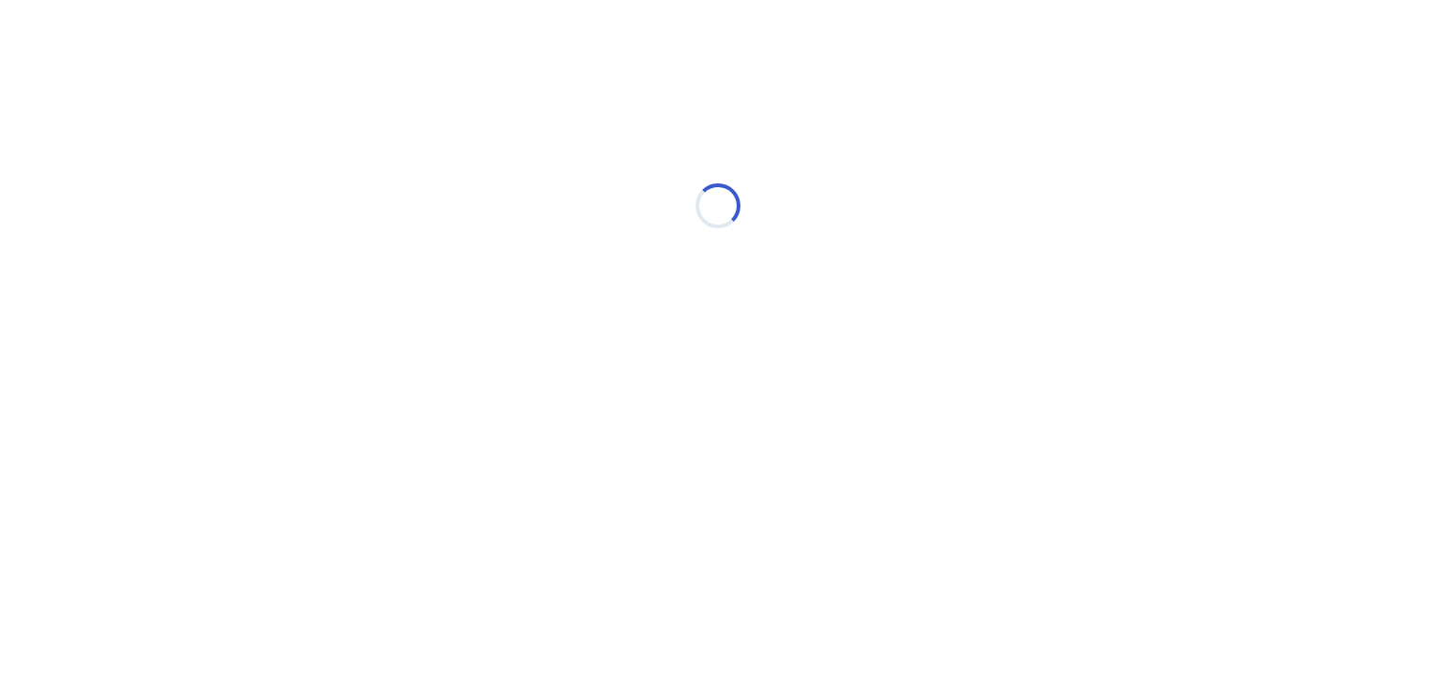
select select "*"
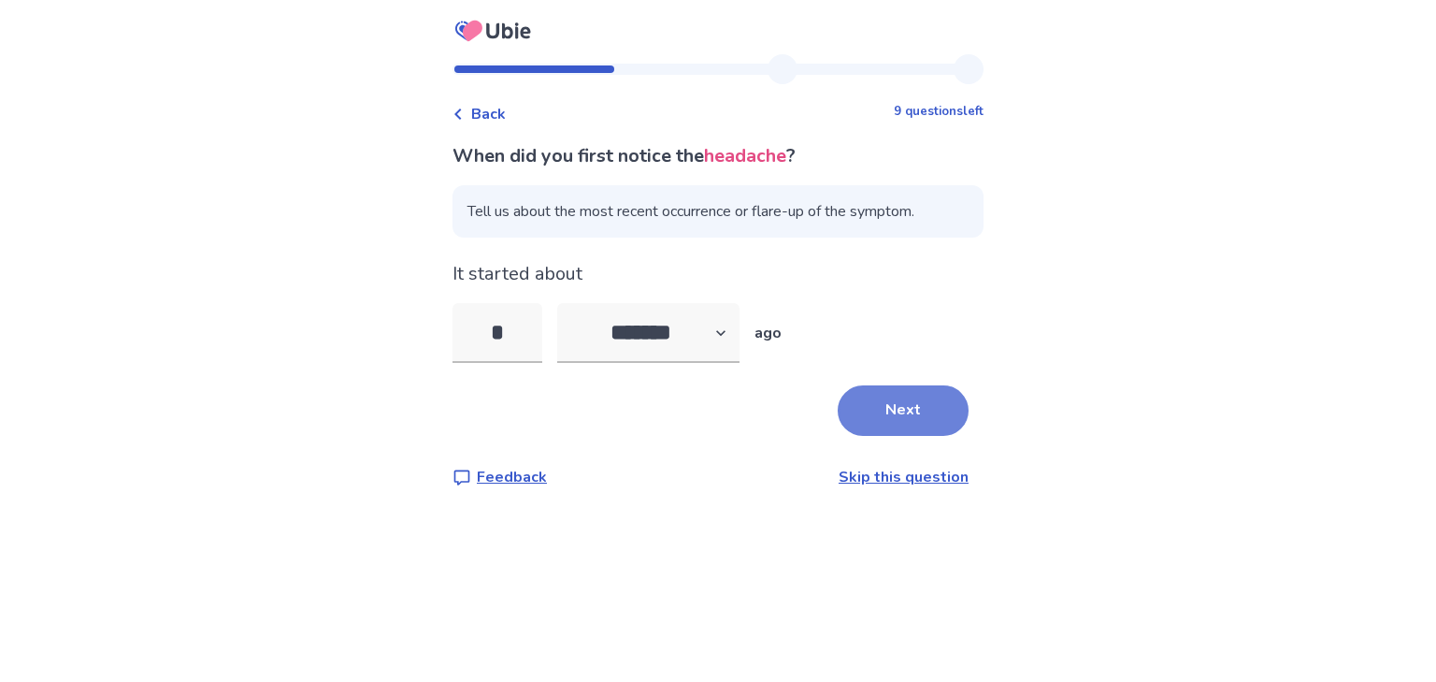
type input "*"
click at [901, 408] on button "Next" at bounding box center [903, 410] width 131 height 50
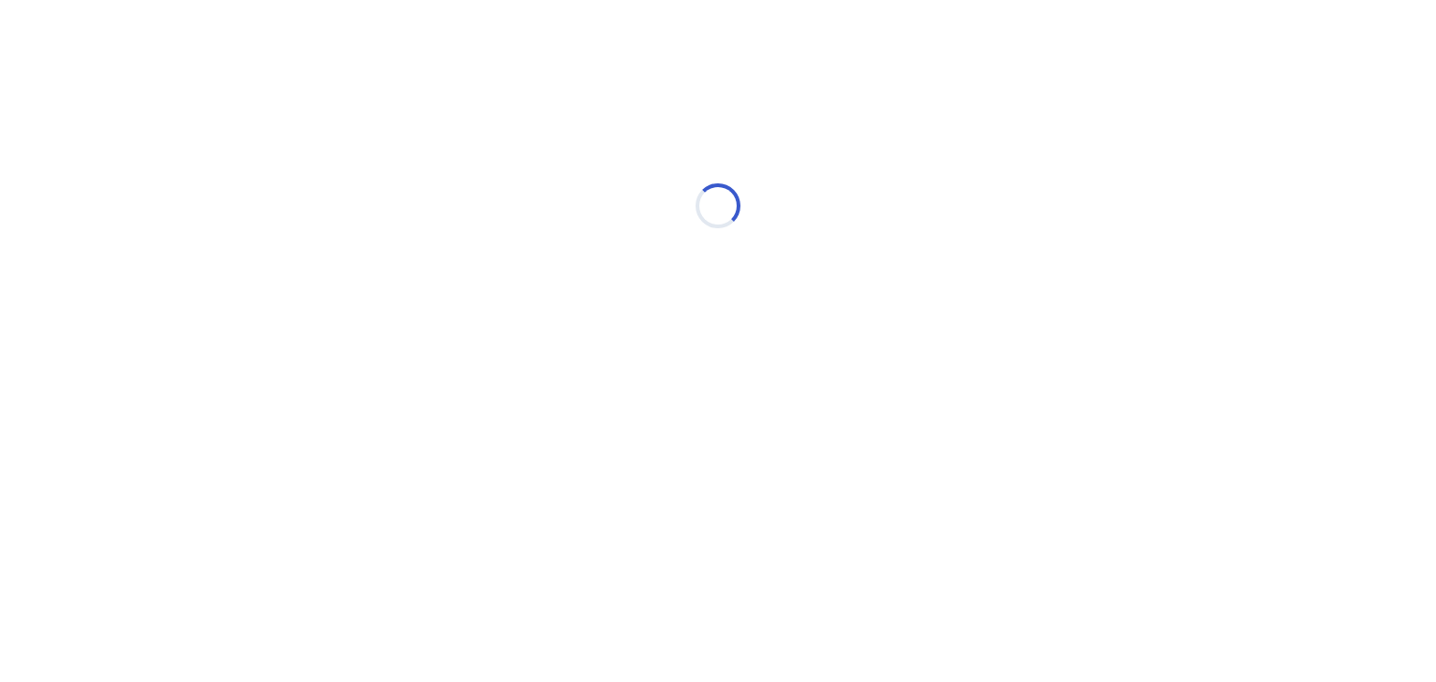
select select "*"
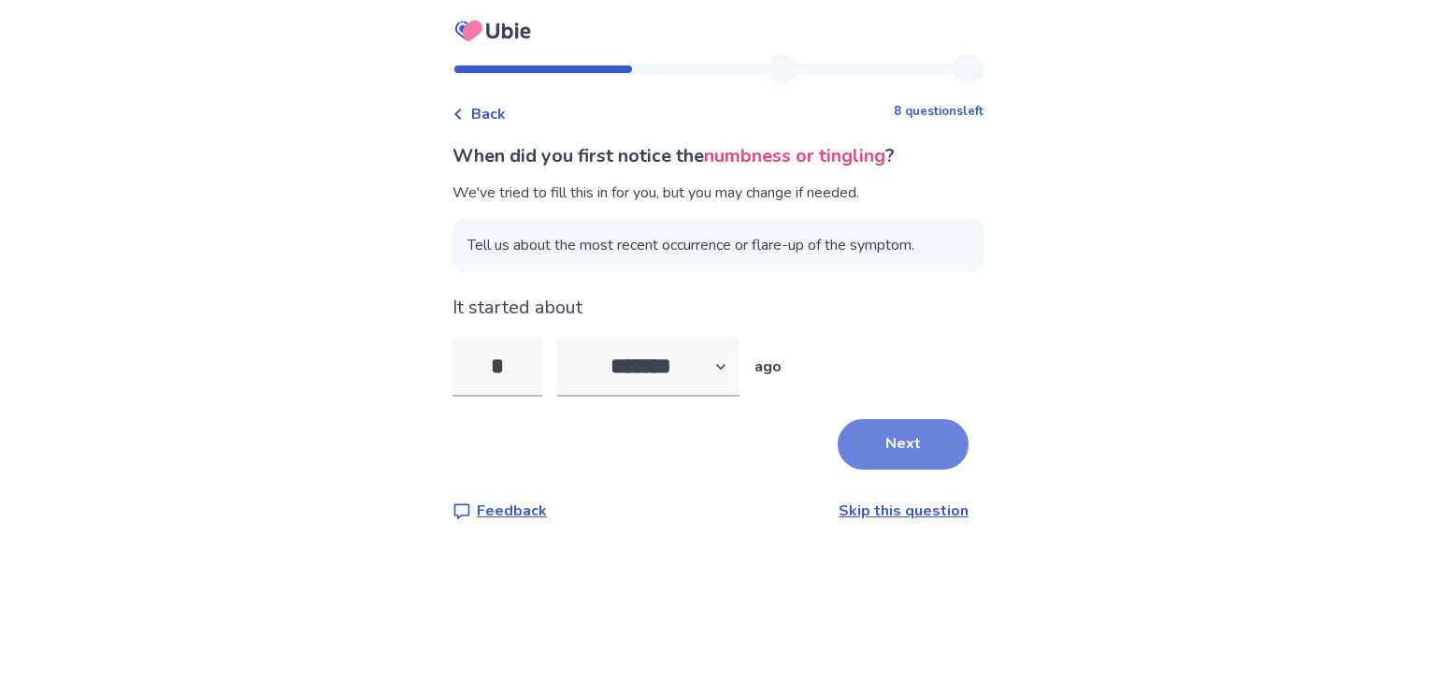
click at [893, 453] on button "Next" at bounding box center [903, 444] width 131 height 50
